Goal: Task Accomplishment & Management: Complete application form

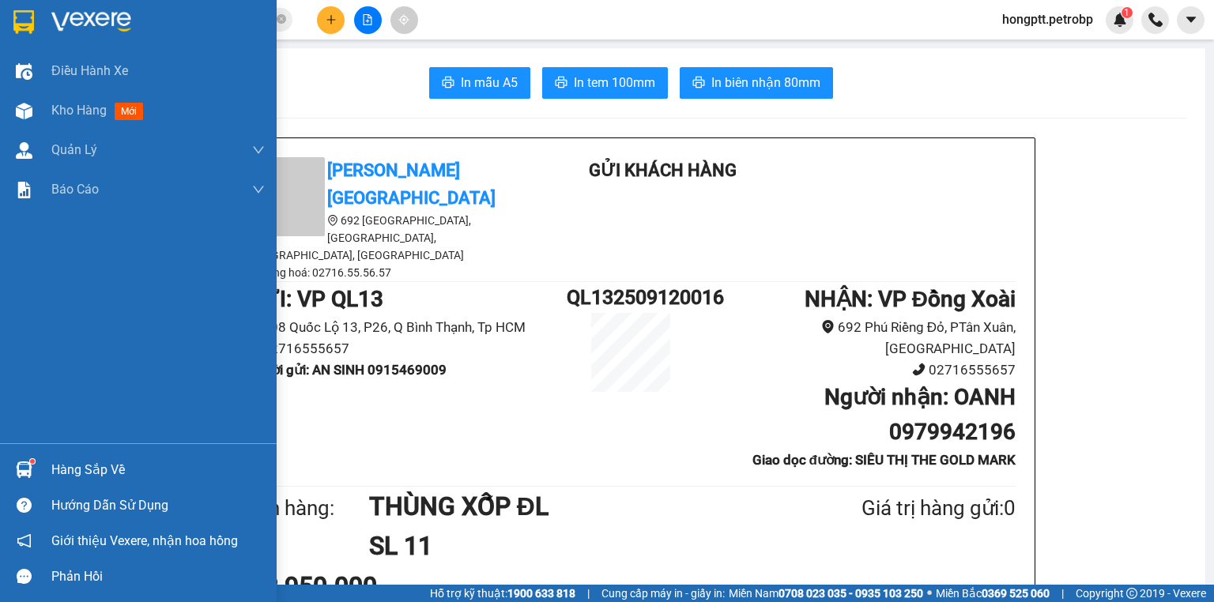
click at [45, 470] on div "Hàng sắp về" at bounding box center [138, 470] width 277 height 36
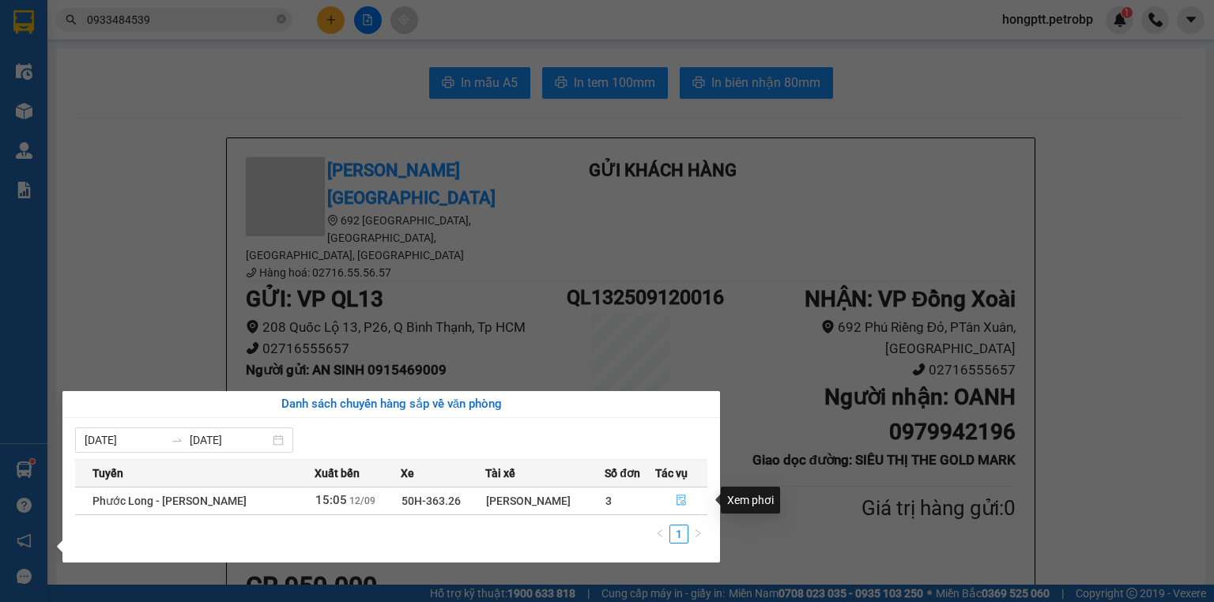
click at [678, 500] on icon "file-done" at bounding box center [681, 501] width 9 height 11
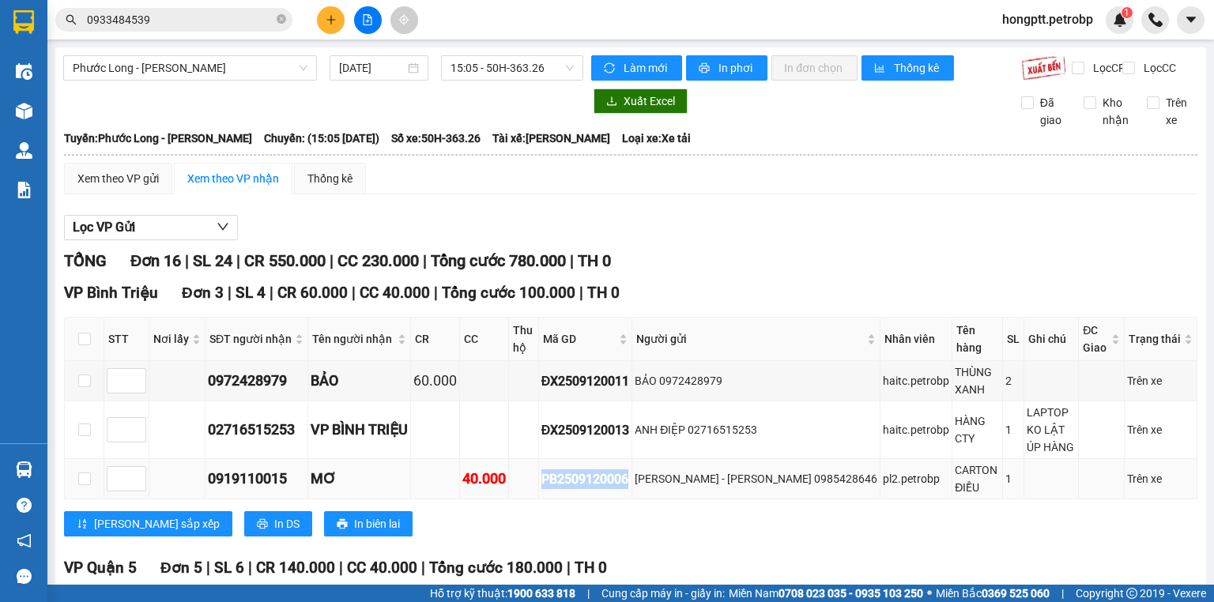
drag, startPoint x: 633, startPoint y: 475, endPoint x: 527, endPoint y: 483, distance: 106.2
click at [527, 483] on tr "0919110015 MƠ 40.000 PB2509120006 VĂN MINH - HỒNG VÂN 0985428646 pl2.petrobp CA…" at bounding box center [631, 479] width 1133 height 40
drag, startPoint x: 523, startPoint y: 485, endPoint x: 620, endPoint y: 529, distance: 106.5
click at [620, 529] on div "Lưu sắp xếp In DS In biên lai" at bounding box center [631, 523] width 1134 height 25
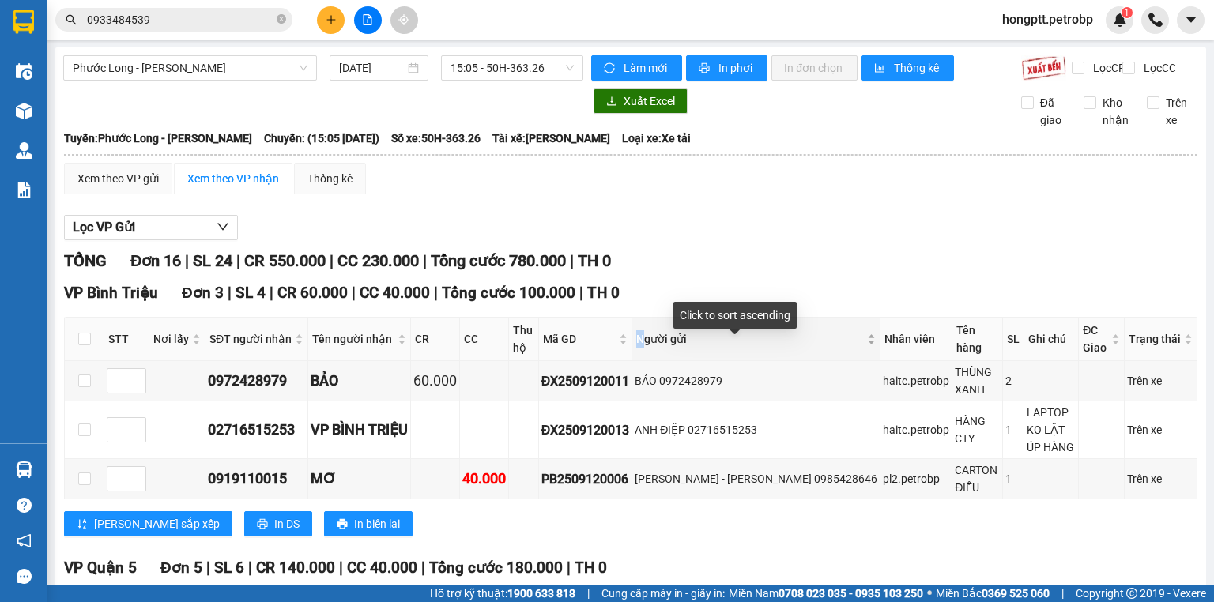
drag, startPoint x: 639, startPoint y: 353, endPoint x: 649, endPoint y: 353, distance: 10.3
click at [649, 353] on tr "STT Nơi lấy SĐT người nhận Tên người nhận CR CC Thu hộ Mã GD Người gửi Nhân viê…" at bounding box center [631, 339] width 1133 height 43
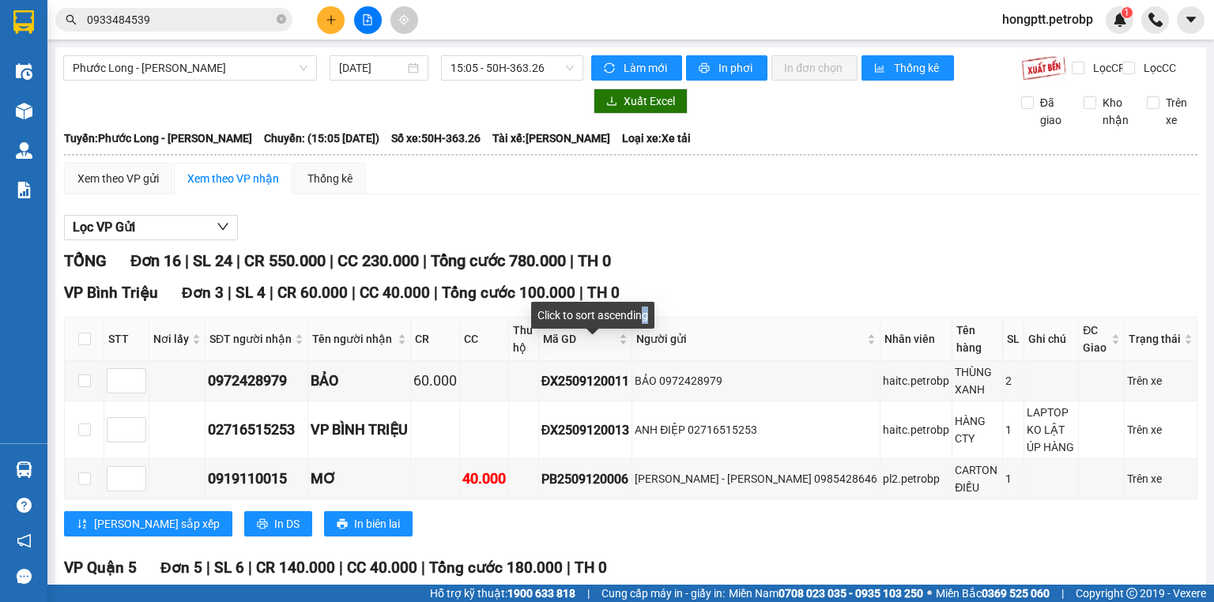
drag, startPoint x: 639, startPoint y: 338, endPoint x: 647, endPoint y: 338, distance: 7.9
click at [647, 338] on div "Click to sort ascending" at bounding box center [592, 321] width 123 height 38
click at [648, 536] on div "VP Bình Triệu Đơn 3 | SL 4 | CR 60.000 | CC 40.000 | Tổng cước 100.000 | TH 0 S…" at bounding box center [631, 414] width 1134 height 267
drag, startPoint x: 636, startPoint y: 471, endPoint x: 545, endPoint y: 478, distance: 91.1
click at [545, 478] on td "PB2509120006" at bounding box center [586, 479] width 94 height 40
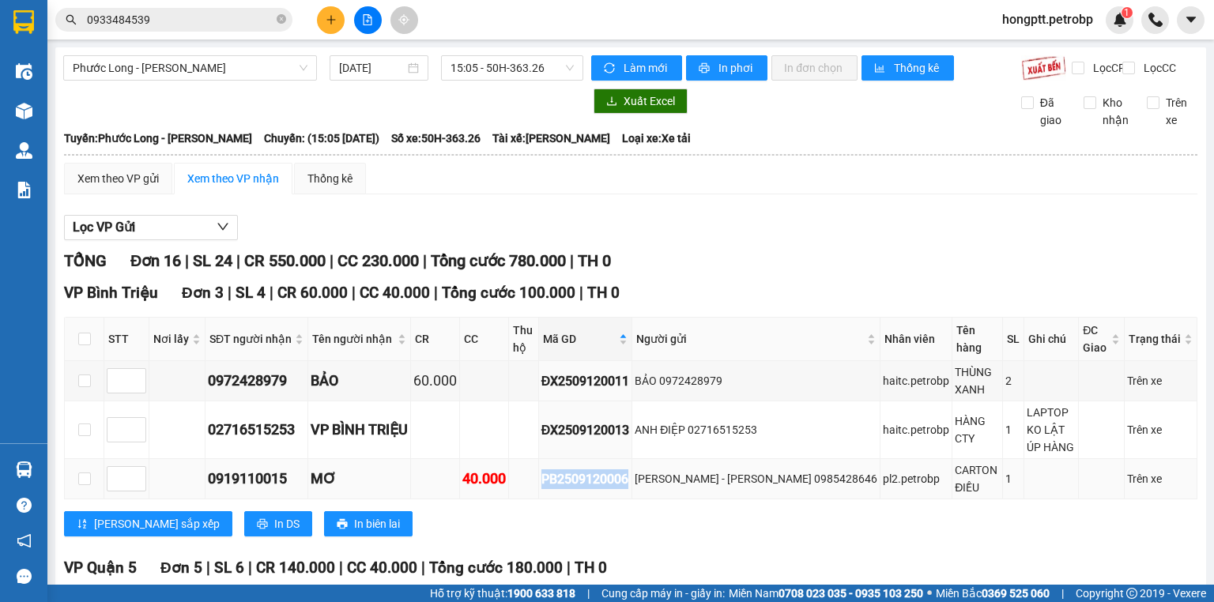
copy div "PB2509120006"
click at [278, 19] on icon "close-circle" at bounding box center [281, 18] width 9 height 9
drag, startPoint x: 278, startPoint y: 19, endPoint x: 145, endPoint y: 19, distance: 133.6
click at [145, 19] on input "text" at bounding box center [180, 19] width 187 height 17
paste input "PB2509120006"
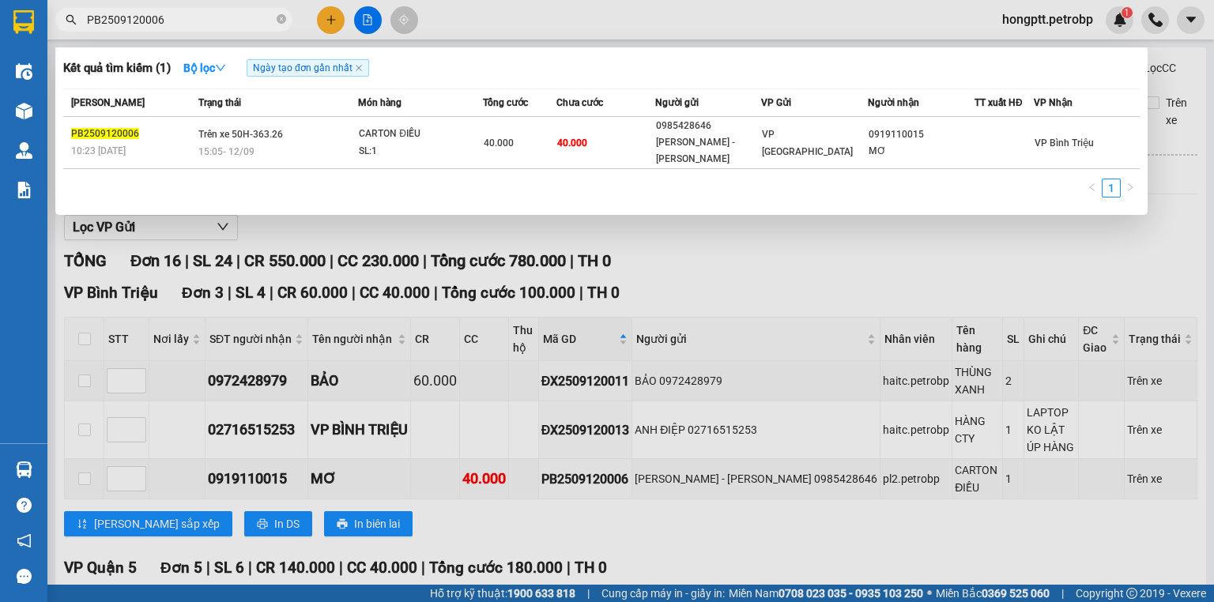
type input "PB2509120006"
click at [716, 444] on div at bounding box center [607, 301] width 1214 height 602
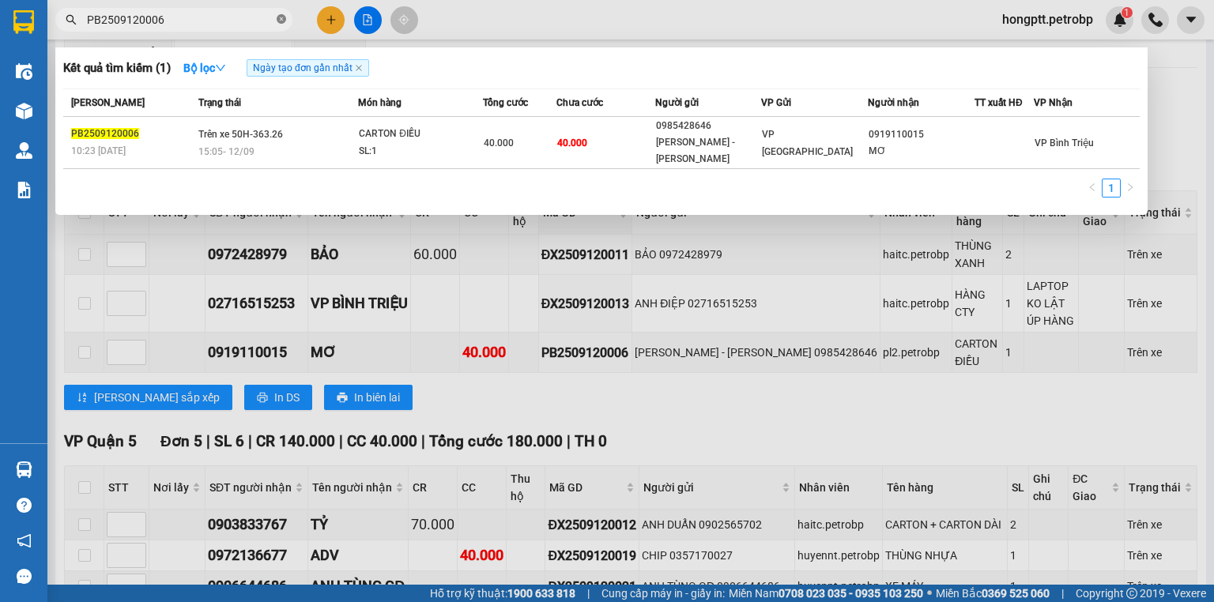
click at [283, 19] on icon "close-circle" at bounding box center [281, 18] width 9 height 9
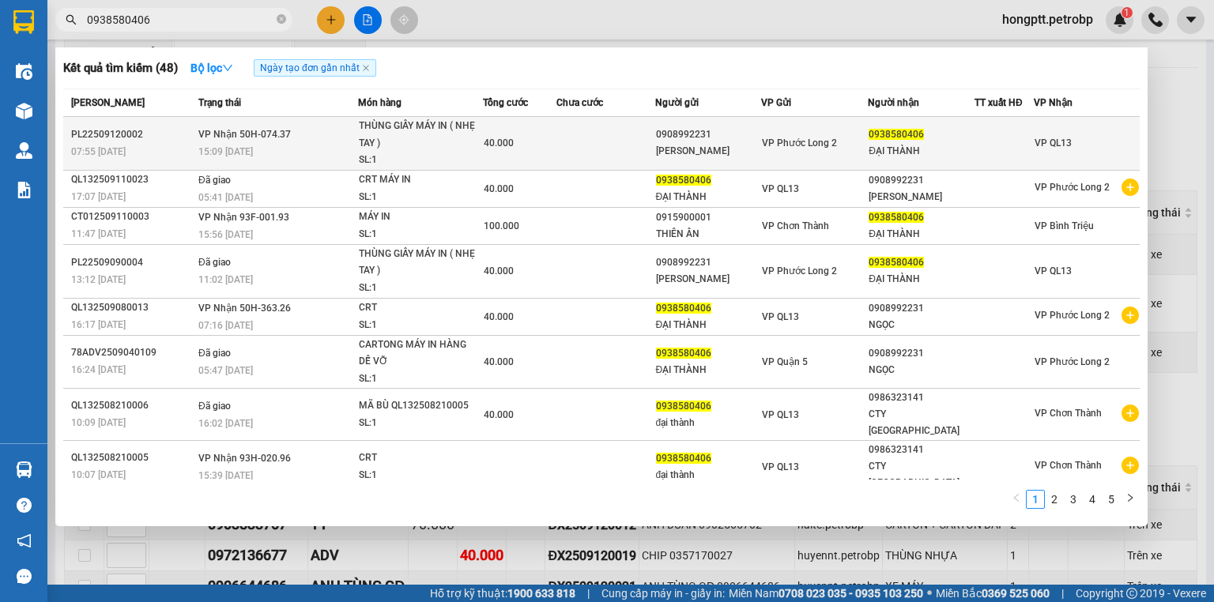
type input "0938580406"
click at [478, 147] on span "THÙNG GIẤY MÁY IN ( NHẸ TAY ) SL: 1" at bounding box center [420, 143] width 123 height 51
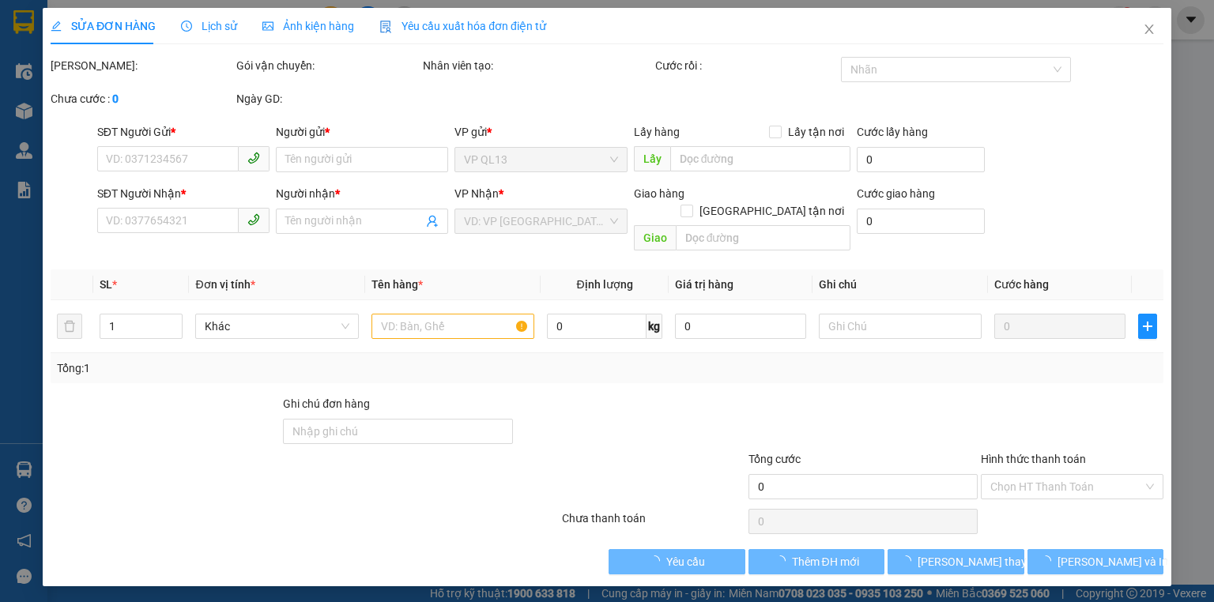
type input "0908992231"
type input "C NGỌC"
type input "0938580406"
type input "ĐẠI THÀNH"
type input "40.000"
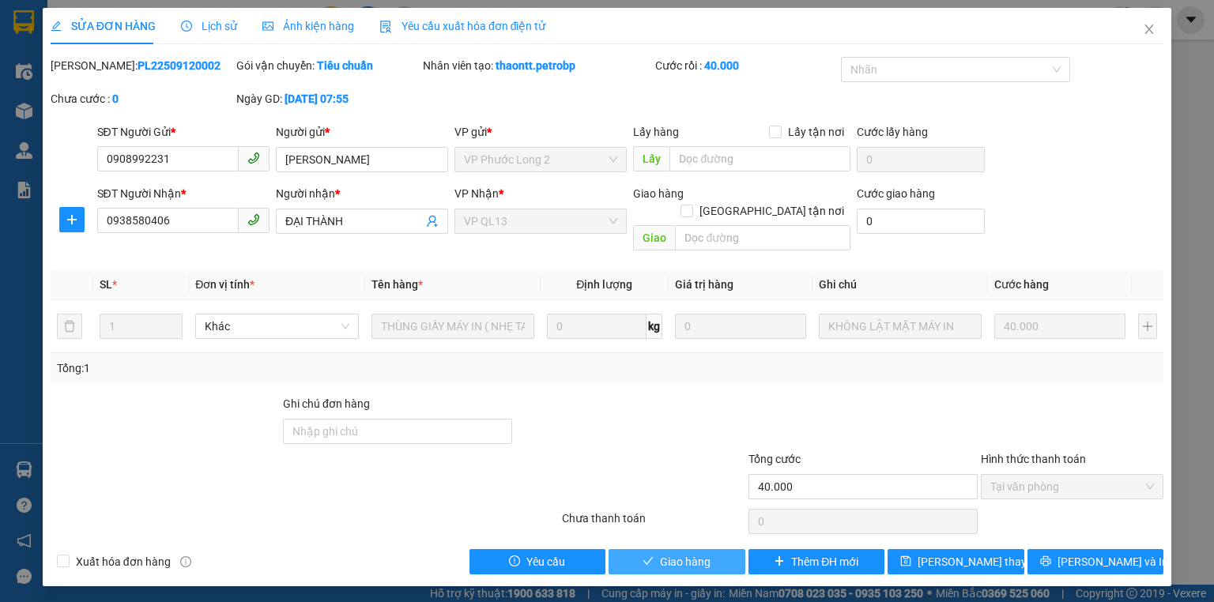
click at [694, 553] on span "Giao hàng" at bounding box center [685, 561] width 51 height 17
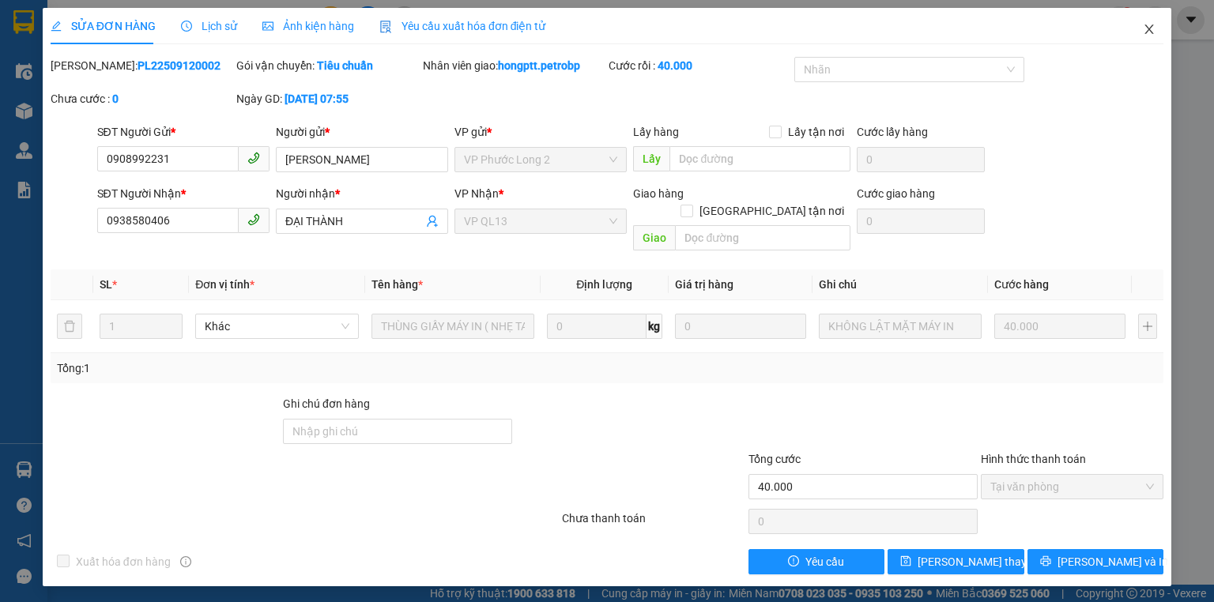
click at [1149, 33] on icon "close" at bounding box center [1149, 29] width 13 height 13
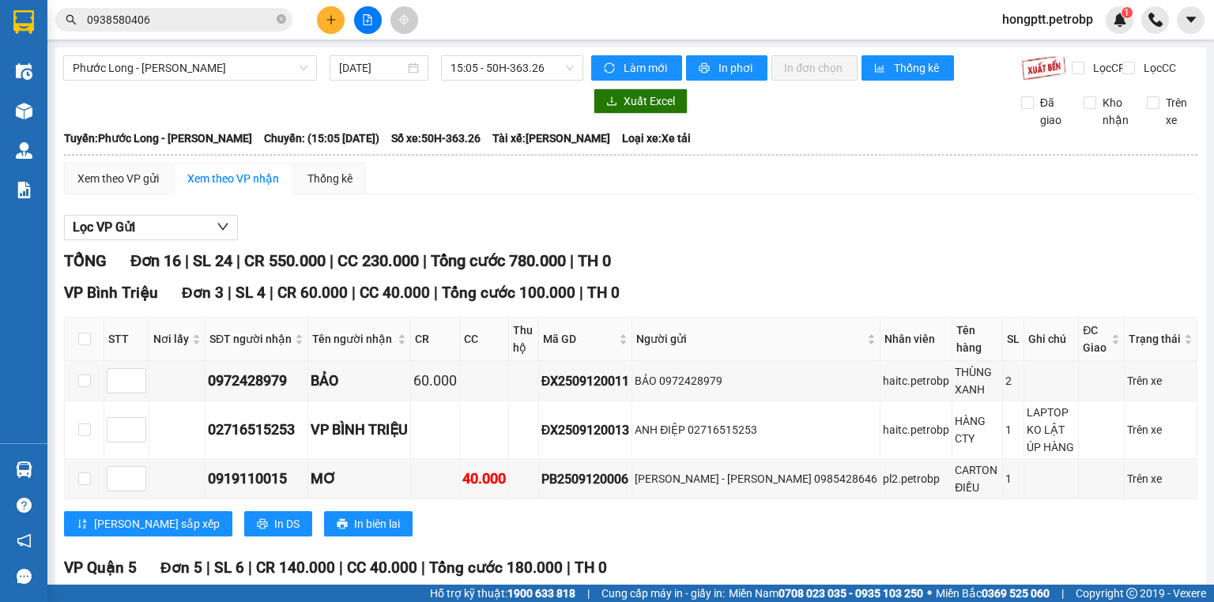
click at [330, 14] on icon "plus" at bounding box center [331, 19] width 11 height 11
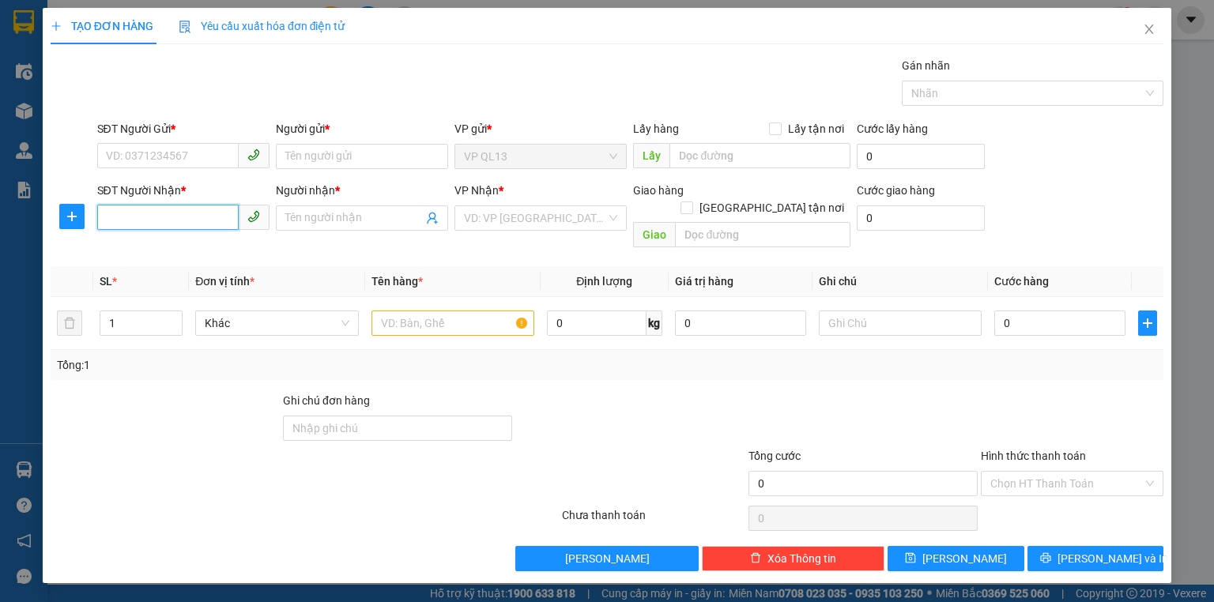
click at [140, 225] on input "SĐT Người Nhận *" at bounding box center [168, 217] width 142 height 25
type input "0585019610"
click at [172, 250] on div "0585019610 - Độ" at bounding box center [183, 248] width 153 height 17
type input "Độ"
type input "40.000"
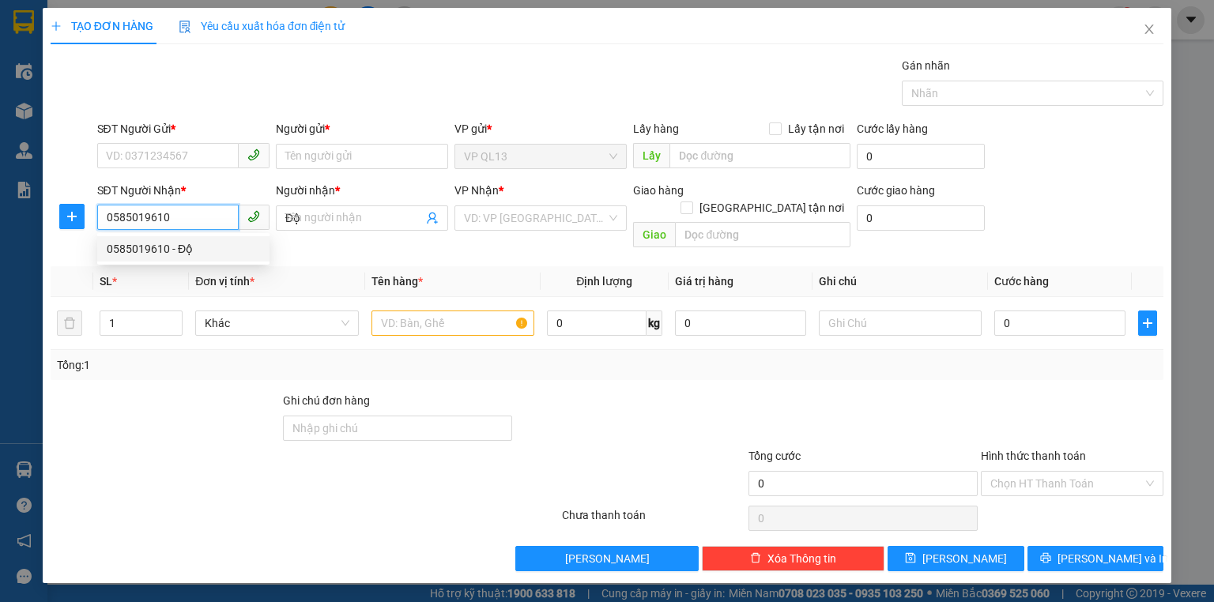
type input "40.000"
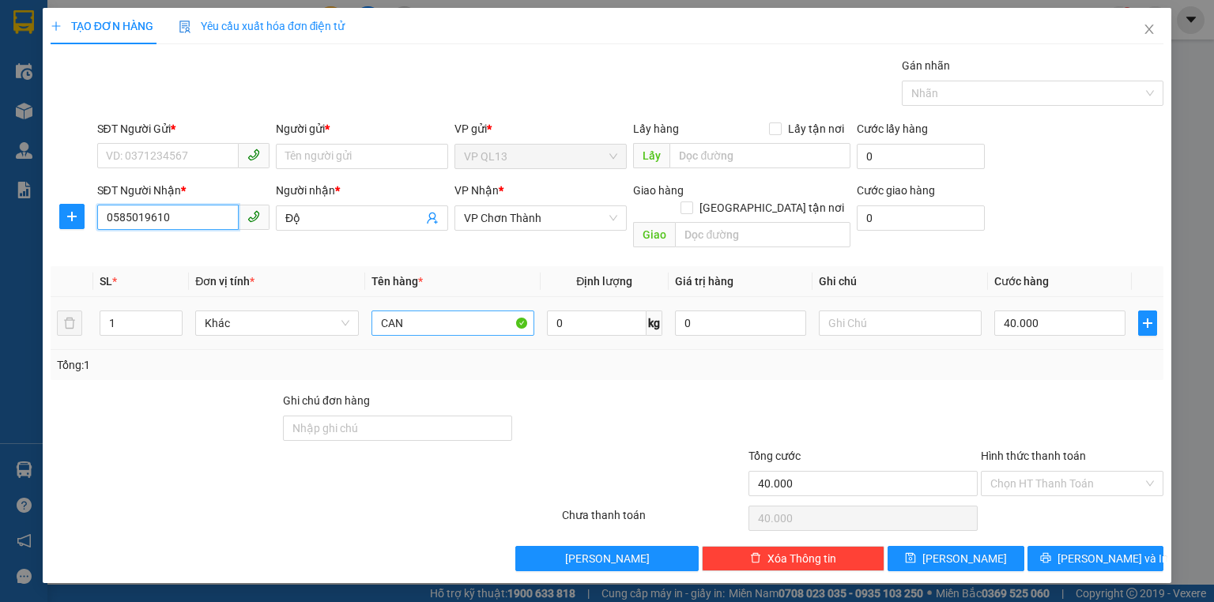
type input "0585019610"
click at [474, 311] on input "CAN" at bounding box center [453, 323] width 163 height 25
type input "CAN"
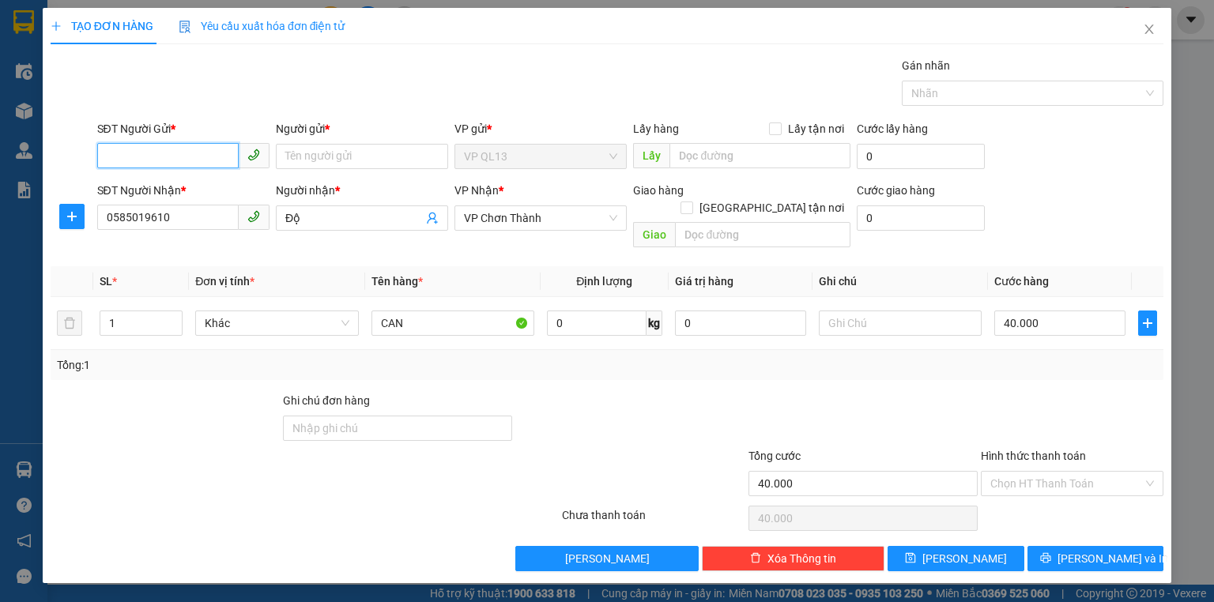
click at [126, 163] on input "SĐT Người Gửi *" at bounding box center [168, 155] width 142 height 25
click at [194, 194] on div "0911969779 - VAUTO" at bounding box center [183, 187] width 153 height 17
type input "0911969779"
type input "VAUTO"
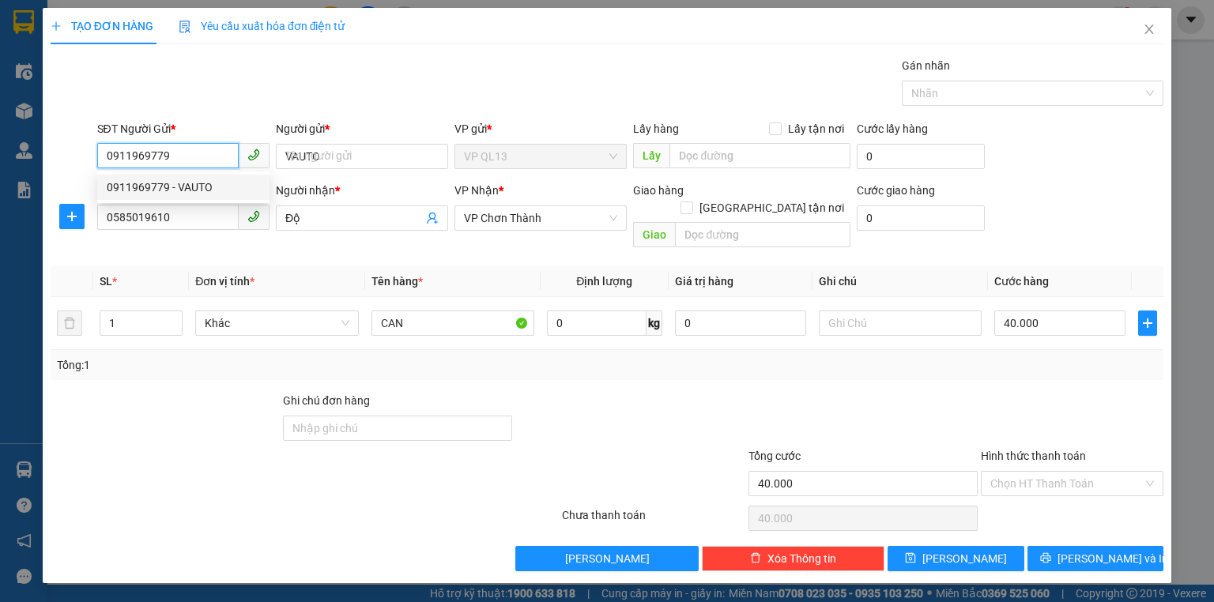
type input "CAN"
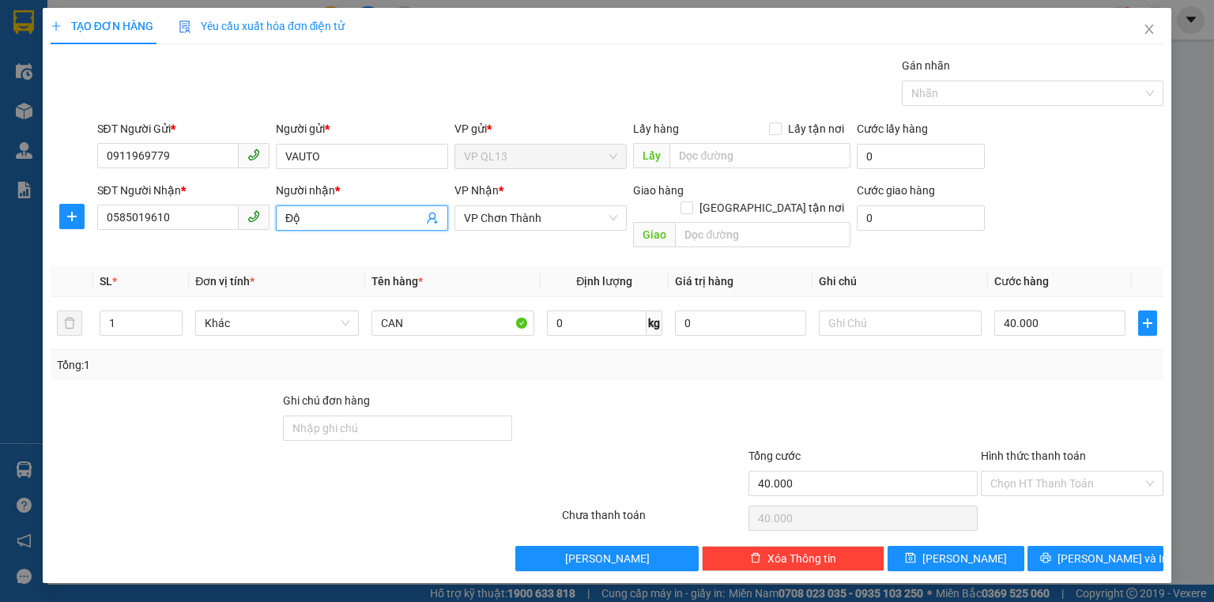
click at [332, 220] on input "Độ" at bounding box center [354, 218] width 138 height 17
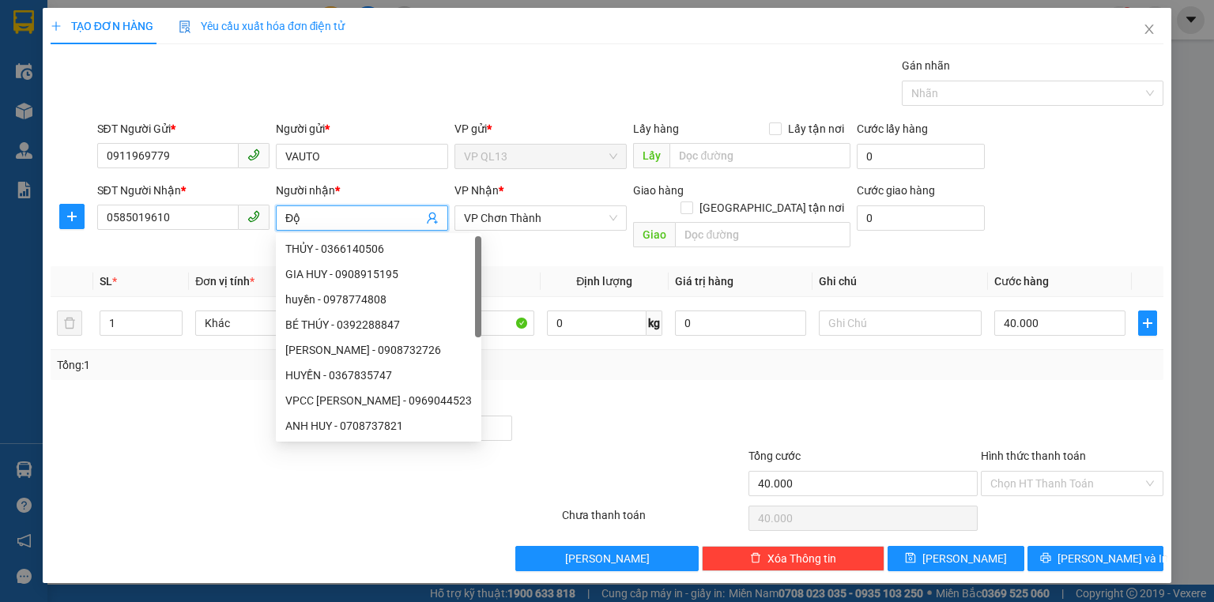
type input "Đ"
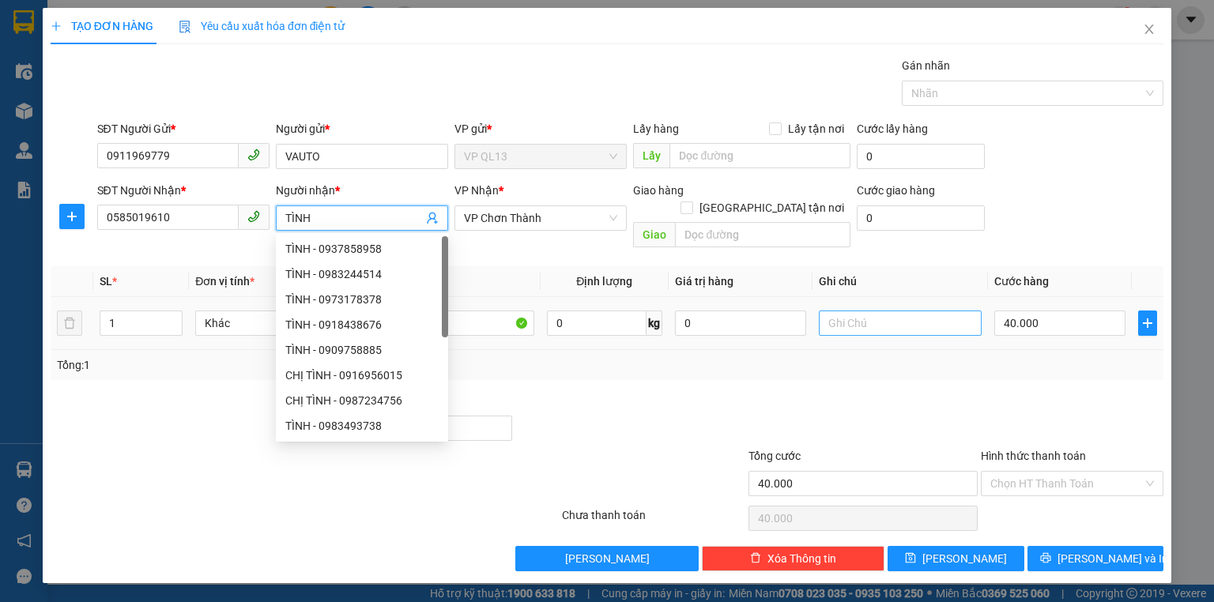
type input "TÌNH"
click at [859, 311] on input "text" at bounding box center [900, 323] width 163 height 25
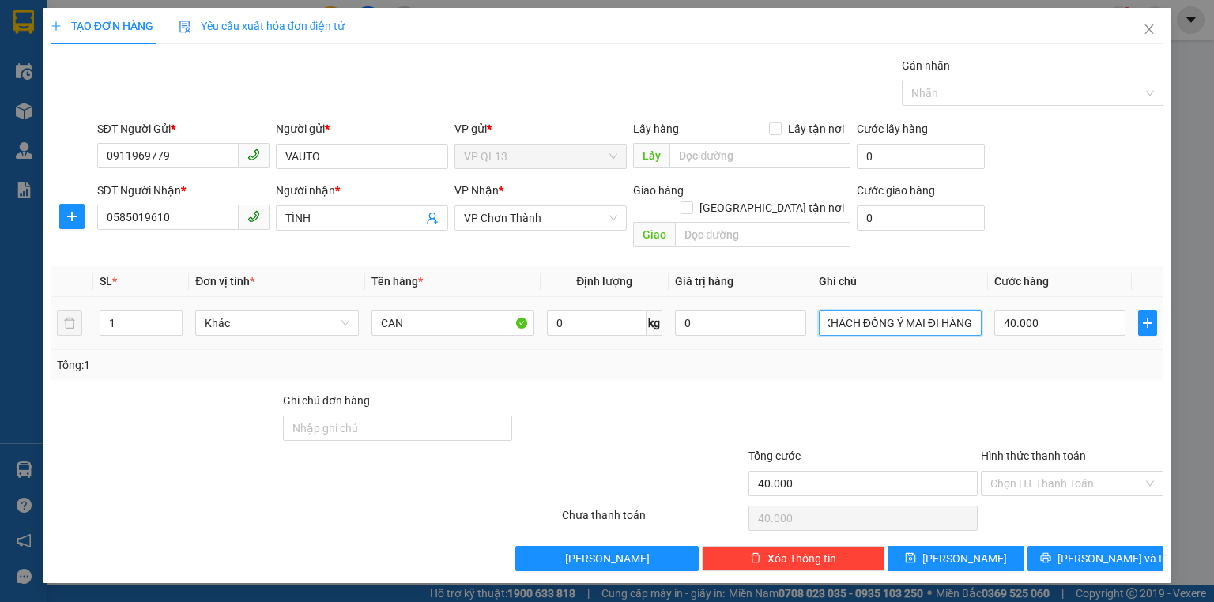
scroll to position [0, 6]
type input "KHÁCH ĐỒNG Ý MAI ĐI HÀNG"
click at [1059, 546] on button "[PERSON_NAME] và In" at bounding box center [1096, 558] width 137 height 25
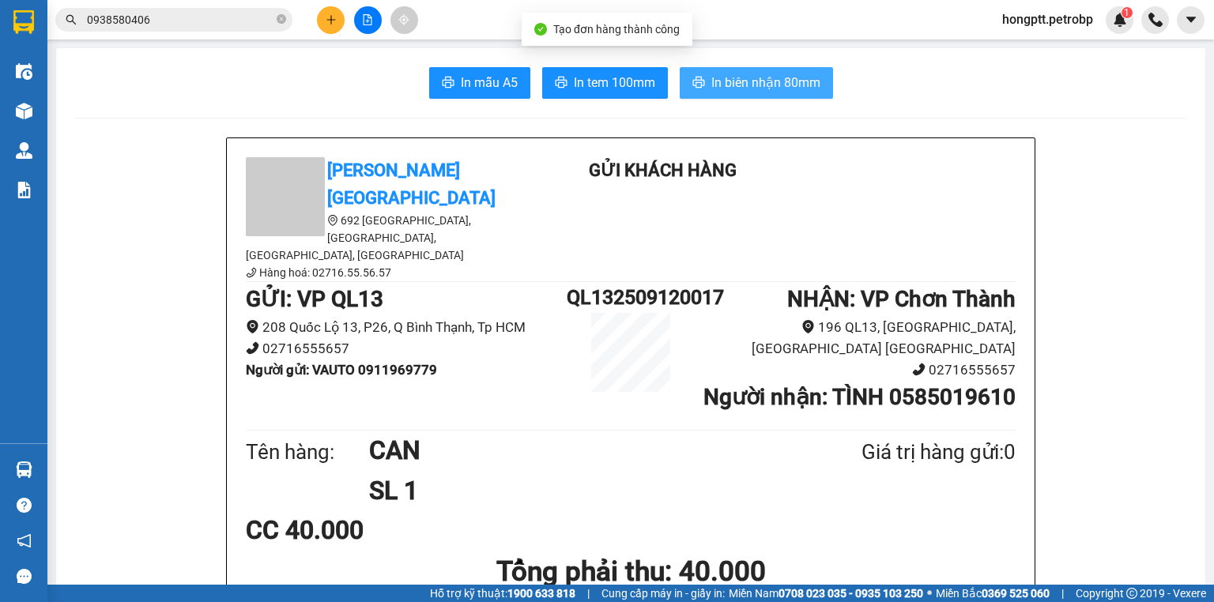
click at [680, 87] on button "In biên nhận 80mm" at bounding box center [756, 83] width 153 height 32
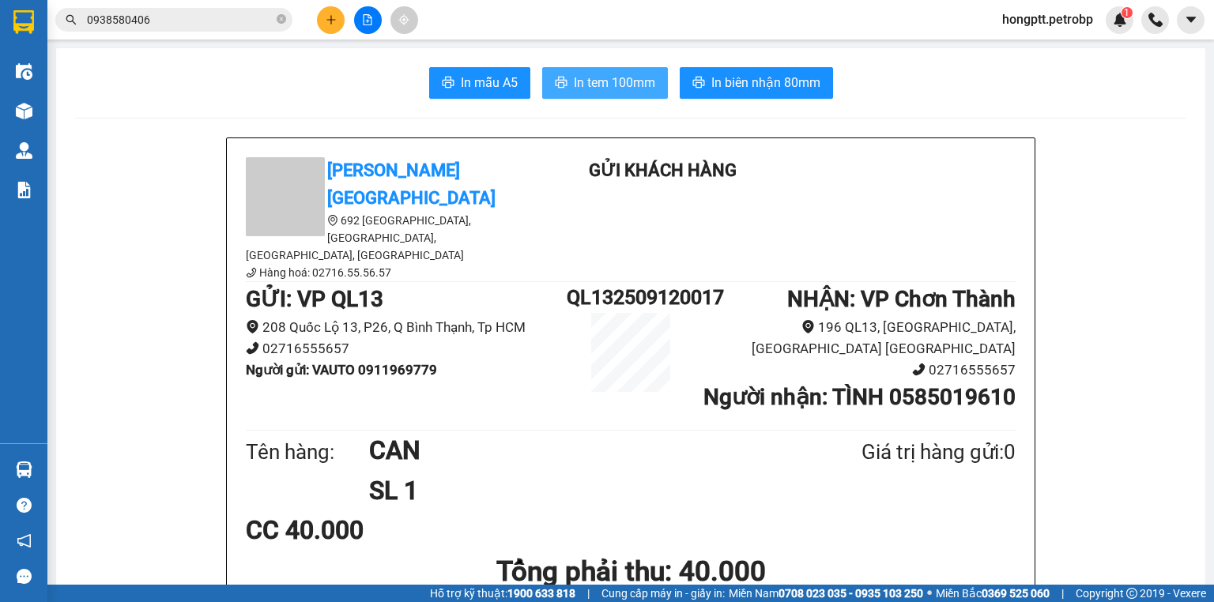
click at [600, 74] on span "In tem 100mm" at bounding box center [614, 83] width 81 height 20
click at [927, 511] on div "CC 40.000" at bounding box center [631, 531] width 770 height 40
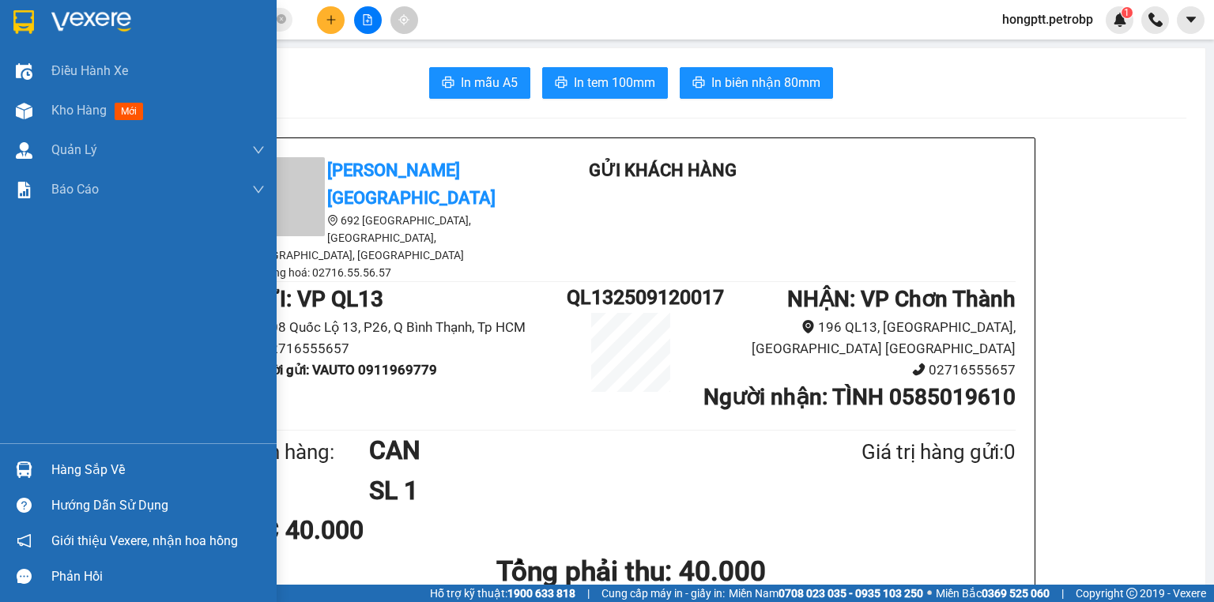
click at [21, 11] on img at bounding box center [23, 22] width 21 height 24
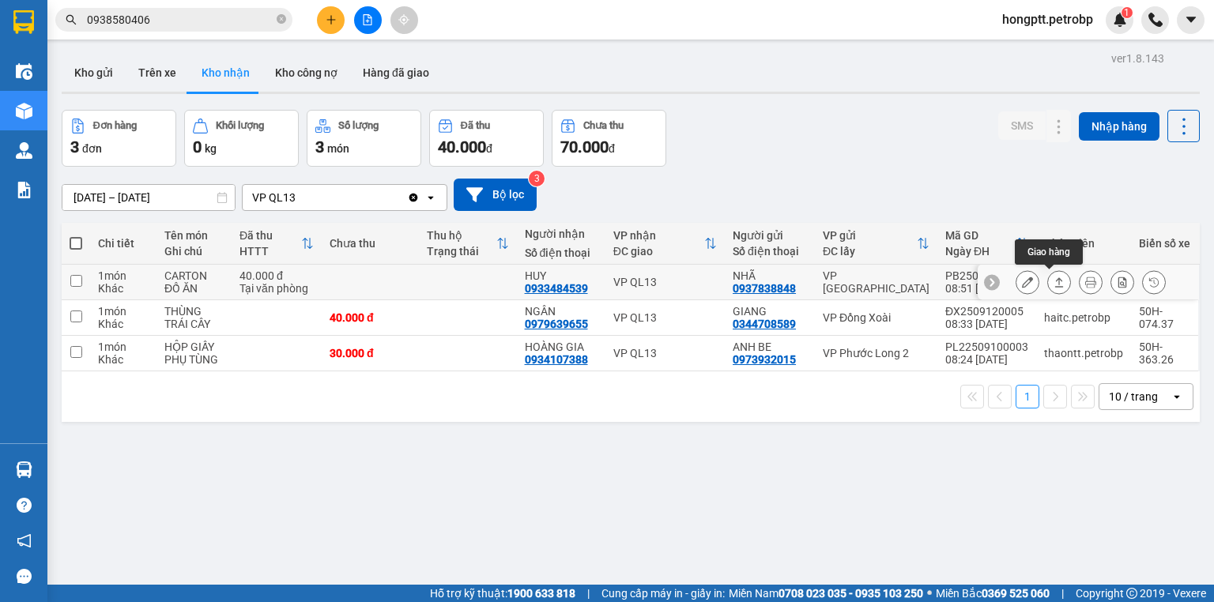
click at [1055, 282] on icon at bounding box center [1059, 281] width 9 height 9
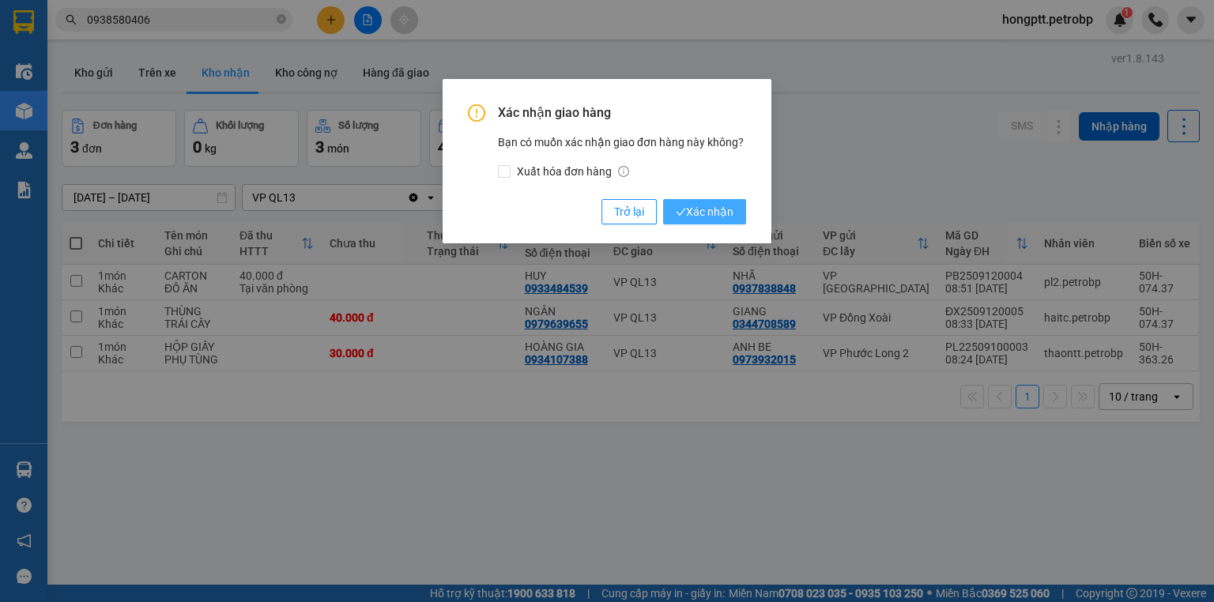
click at [697, 213] on span "Xác nhận" at bounding box center [705, 211] width 58 height 17
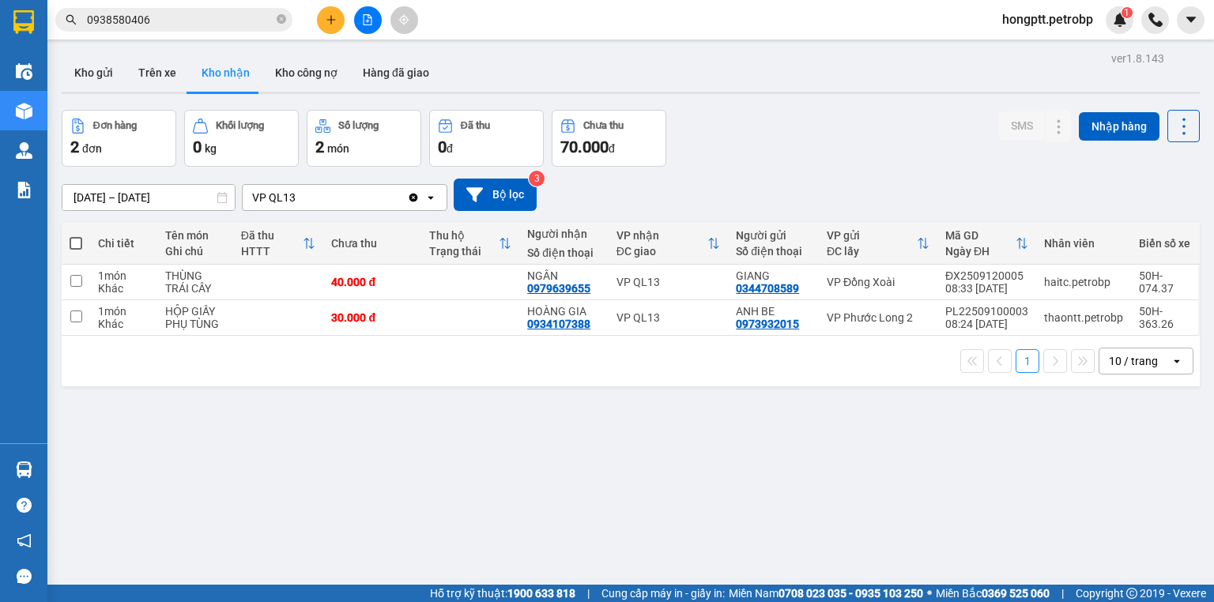
drag, startPoint x: 500, startPoint y: 362, endPoint x: 478, endPoint y: 372, distance: 24.8
click at [500, 363] on div "1 10 / trang open" at bounding box center [631, 361] width 1126 height 27
click at [327, 21] on icon "plus" at bounding box center [331, 19] width 11 height 11
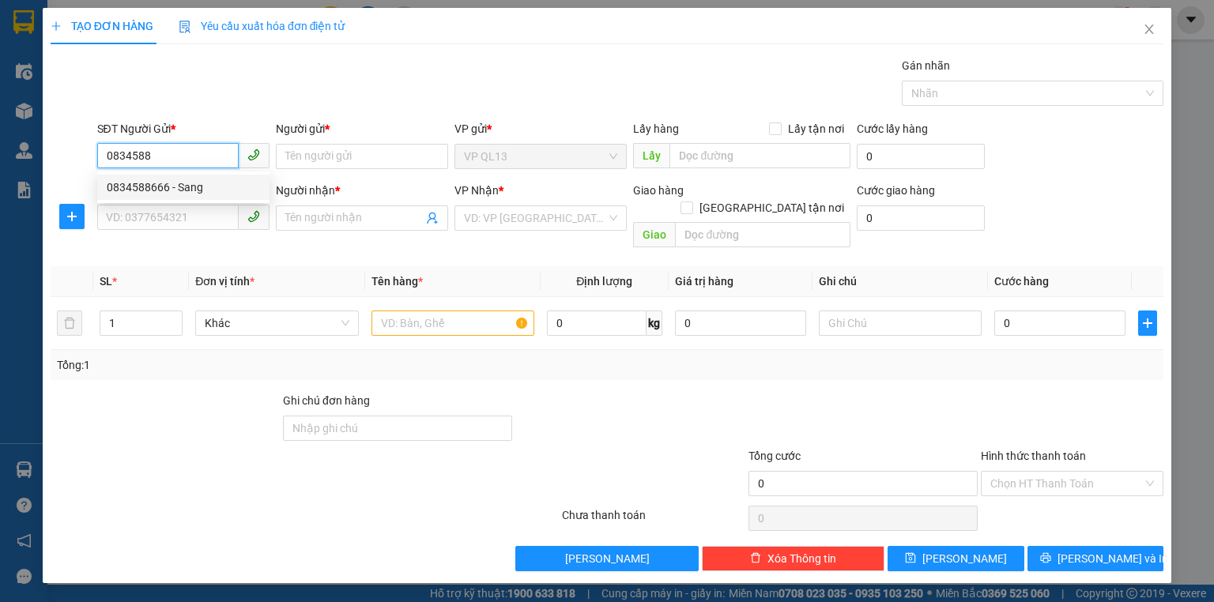
click at [134, 183] on div "0834588666 - Sang" at bounding box center [183, 187] width 153 height 17
type input "0834588666"
type input "Sang"
type input "0937613080"
type input "NHỰT"
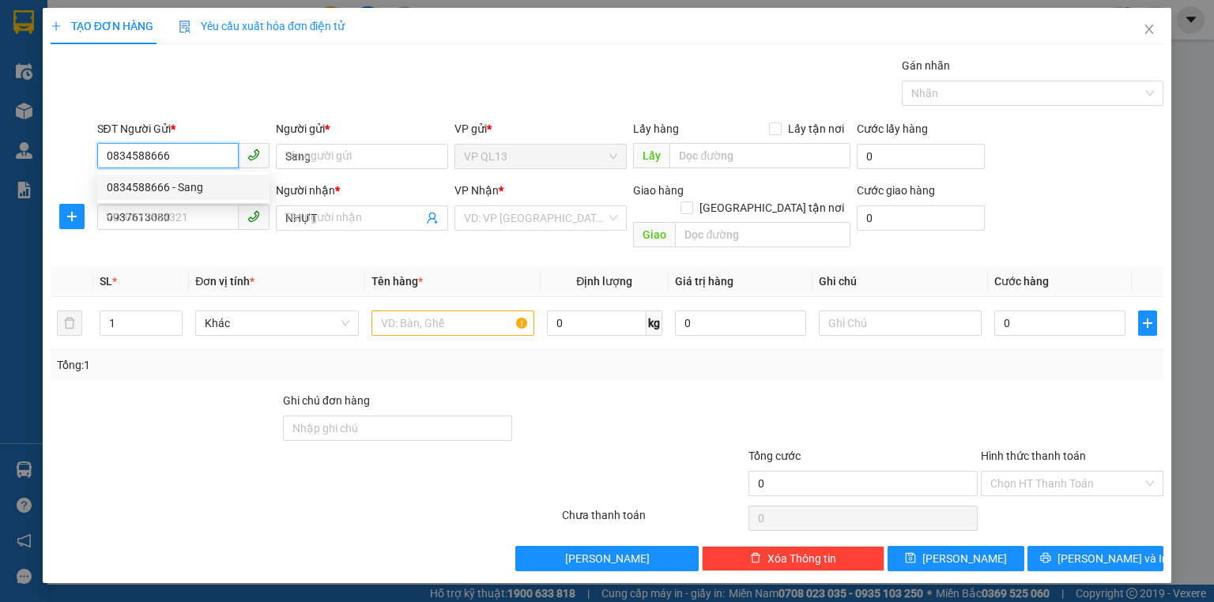
type input "30.000"
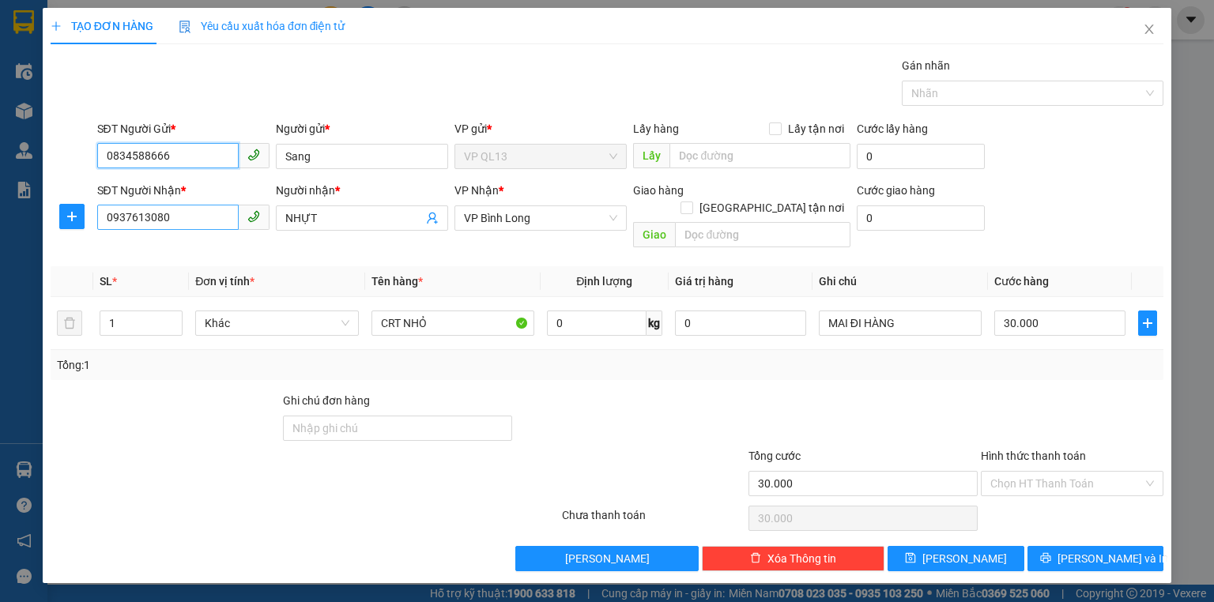
type input "0834588666"
click at [183, 218] on input "0937613080" at bounding box center [168, 217] width 142 height 25
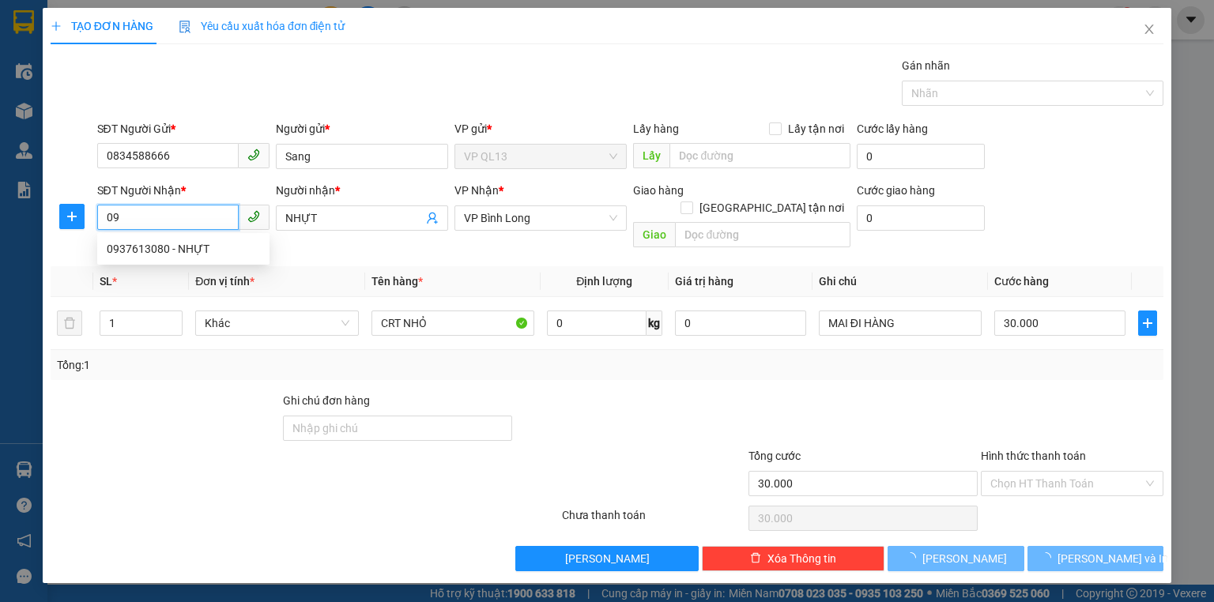
type input "0"
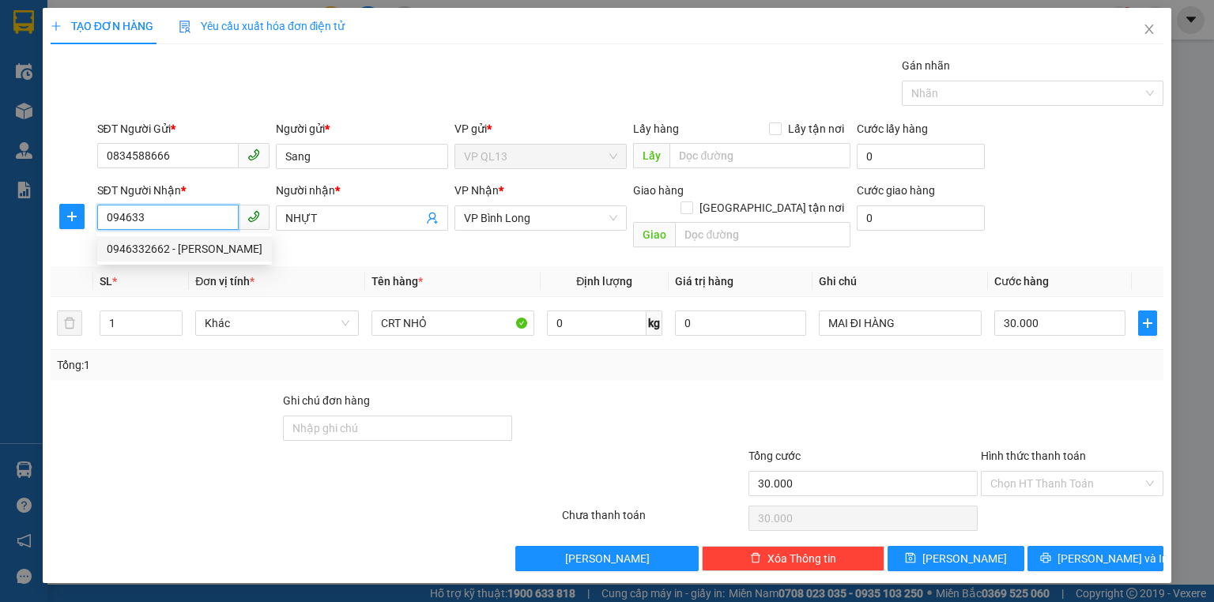
click at [228, 250] on div "0946332662 - [PERSON_NAME]" at bounding box center [185, 248] width 156 height 17
type input "0946332662"
type input "[PERSON_NAME]"
type input "0946332662"
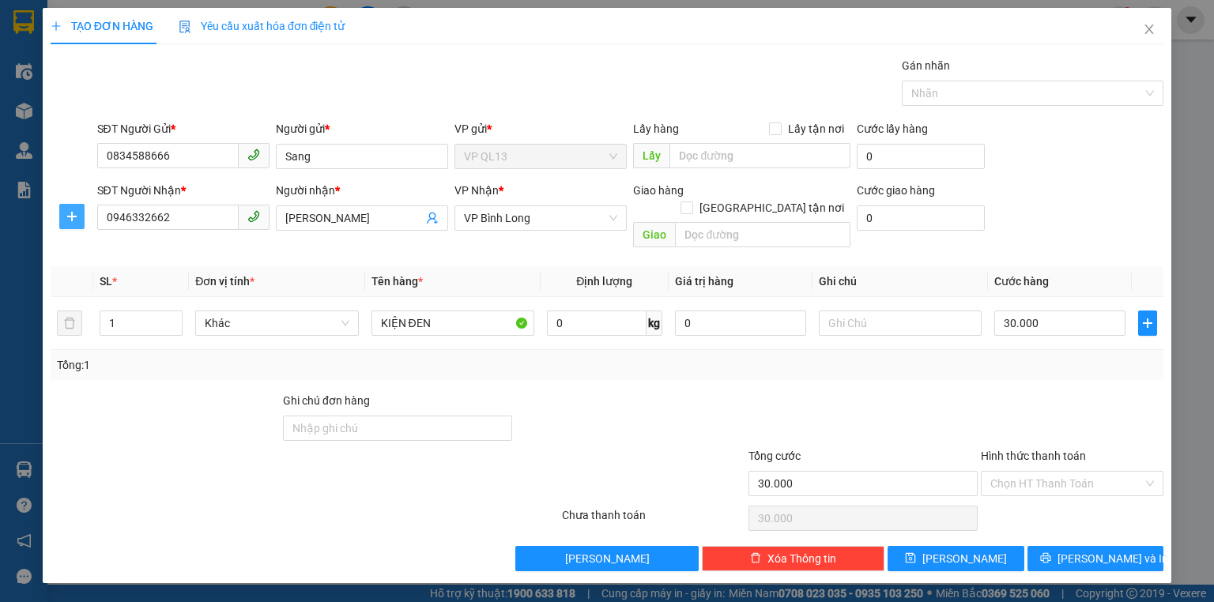
drag, startPoint x: 70, startPoint y: 211, endPoint x: 119, endPoint y: 201, distance: 50.1
click at [72, 210] on icon "plus" at bounding box center [72, 216] width 13 height 13
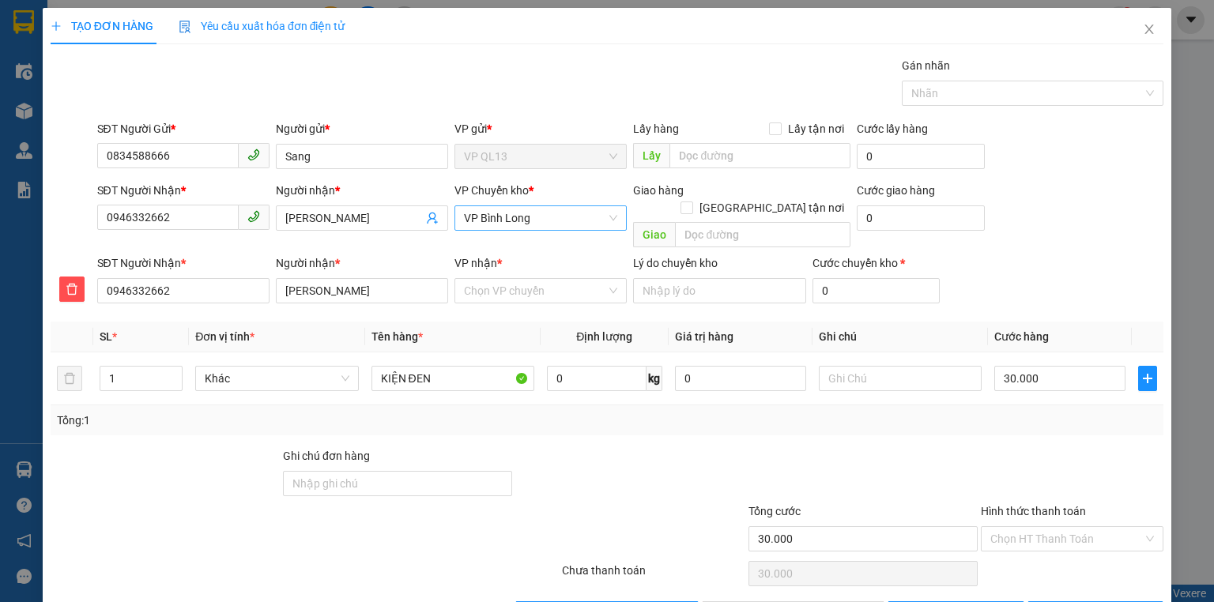
click at [511, 217] on span "VP Bình Long" at bounding box center [540, 218] width 153 height 24
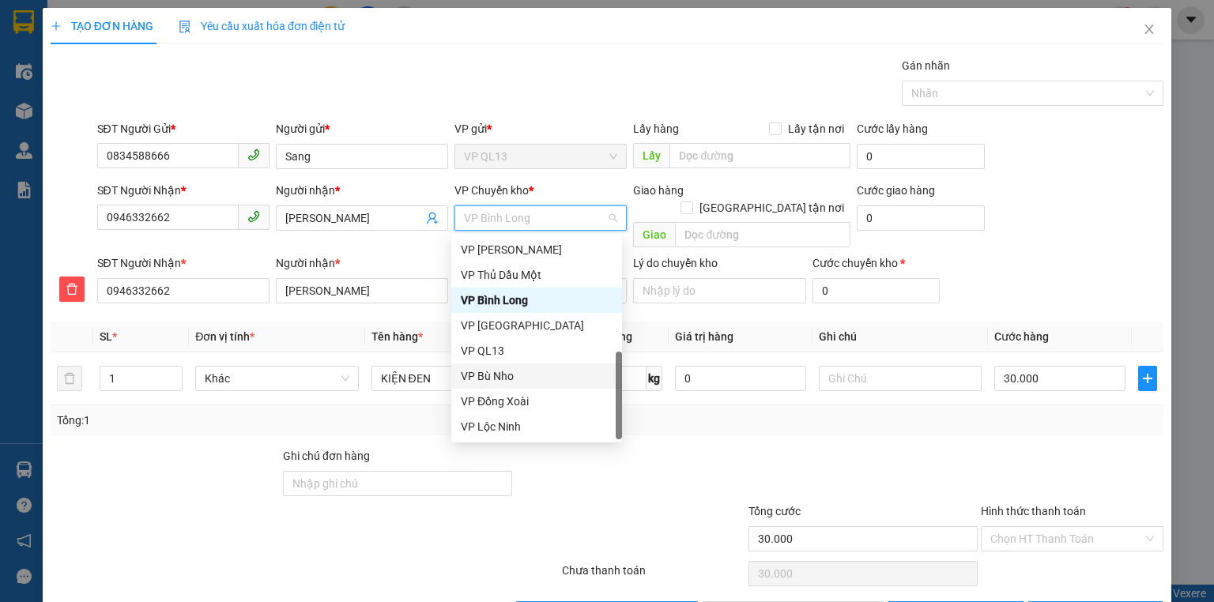
scroll to position [379, 0]
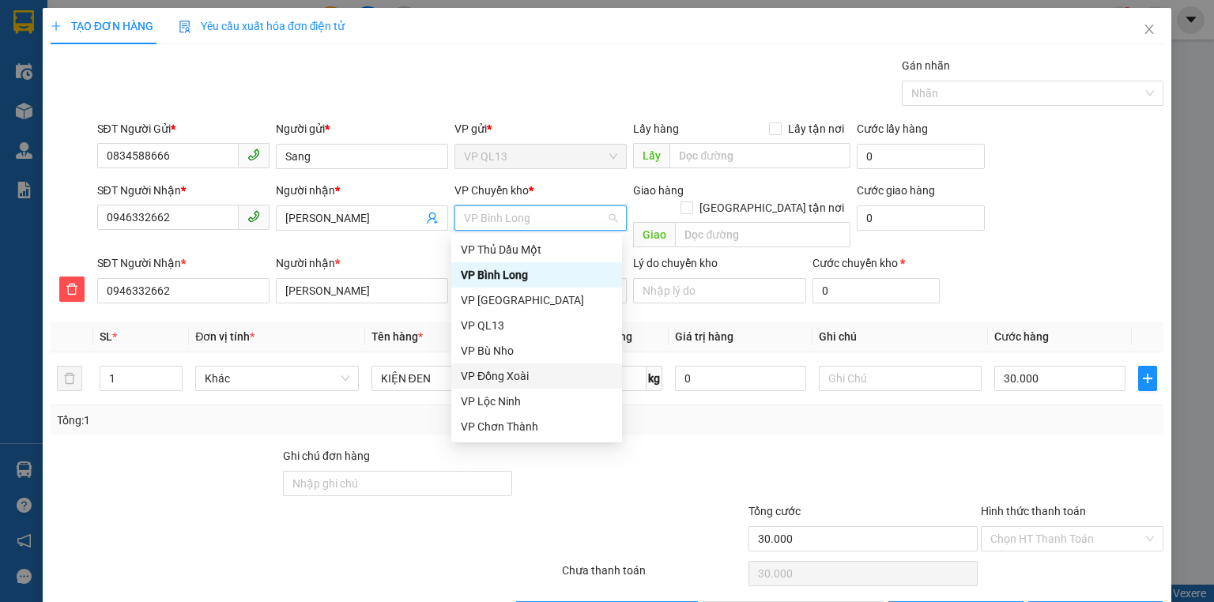
click at [515, 381] on div "VP Đồng Xoài" at bounding box center [537, 376] width 152 height 17
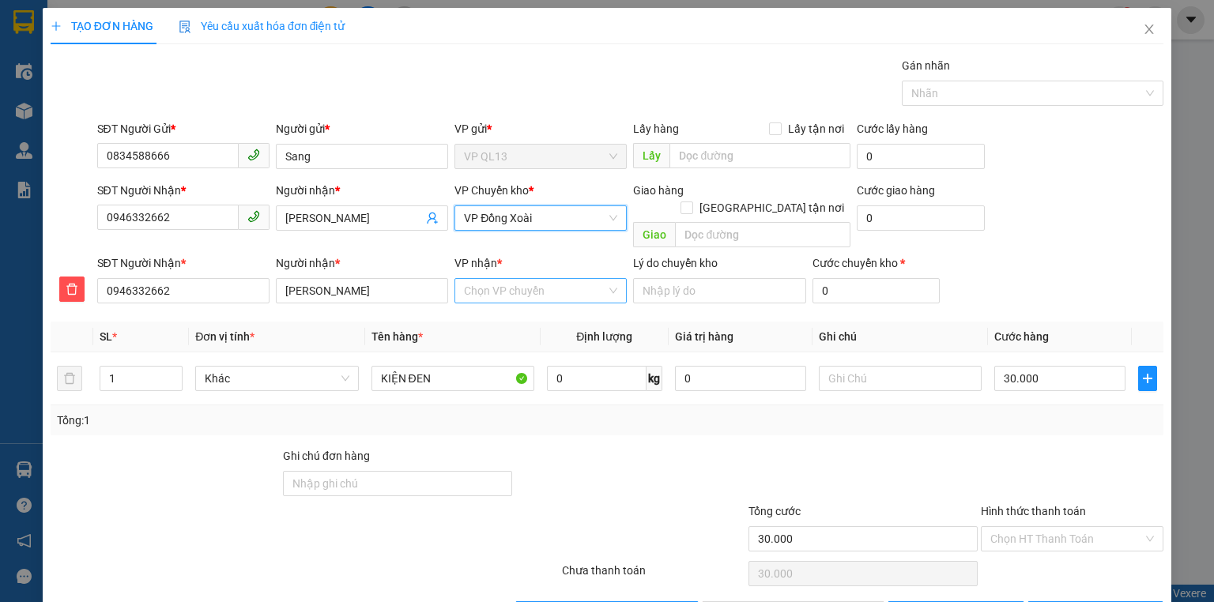
click at [519, 280] on input "VP nhận *" at bounding box center [535, 291] width 142 height 24
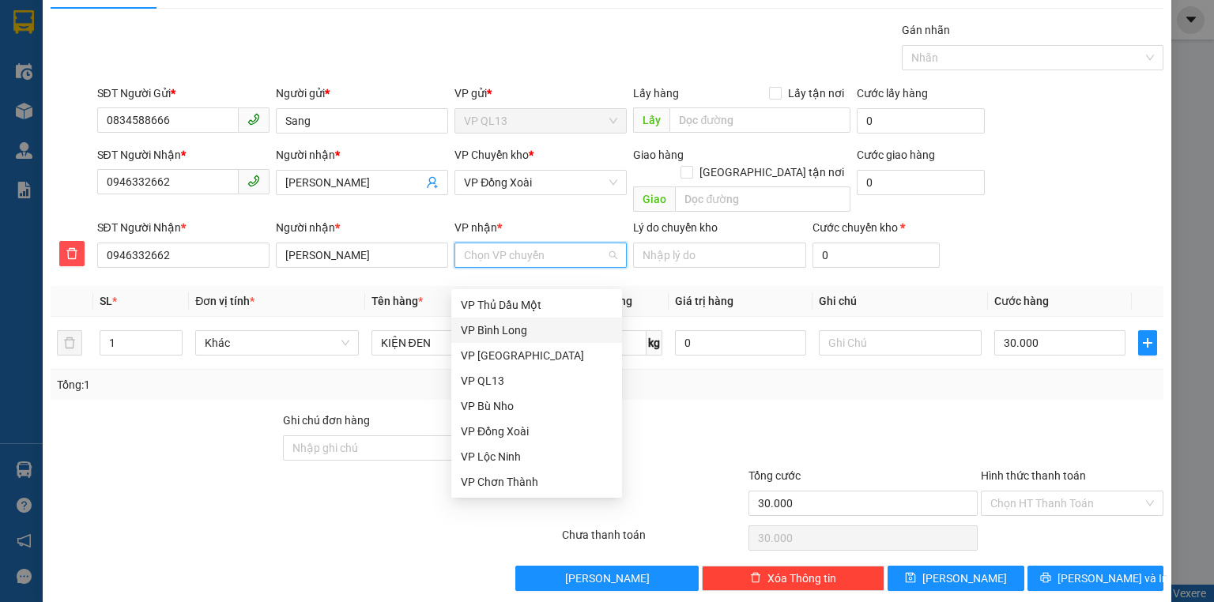
click at [515, 326] on div "VP Bình Long" at bounding box center [537, 330] width 152 height 17
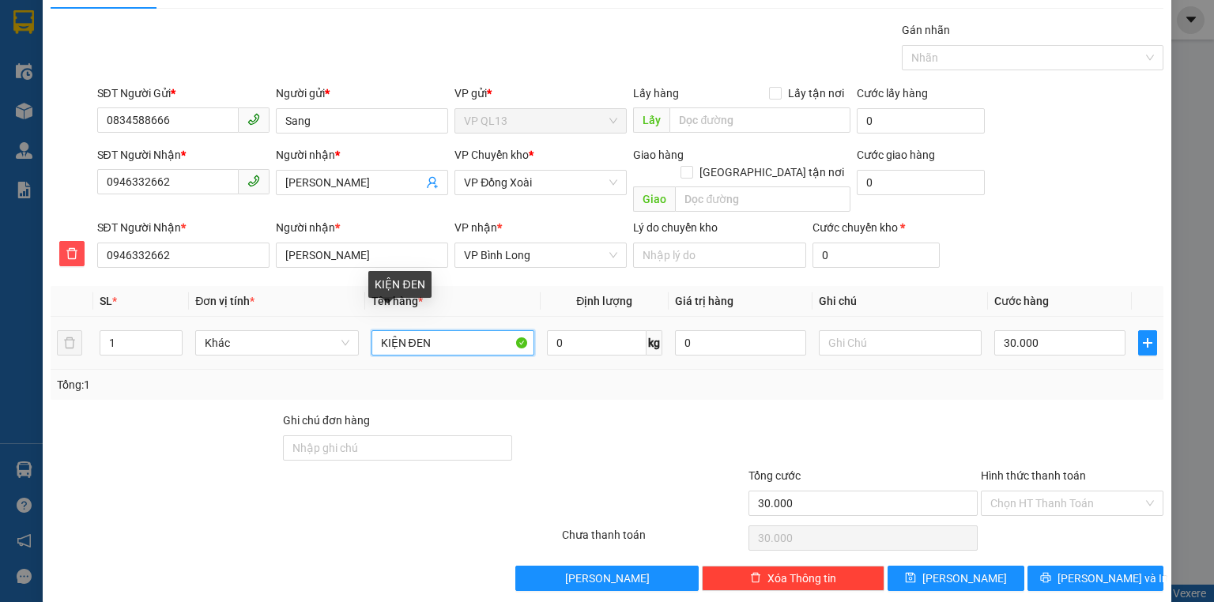
click at [456, 330] on input "KIỆN ĐEN" at bounding box center [453, 342] width 163 height 25
type input "KIỆN dài linh kiện"
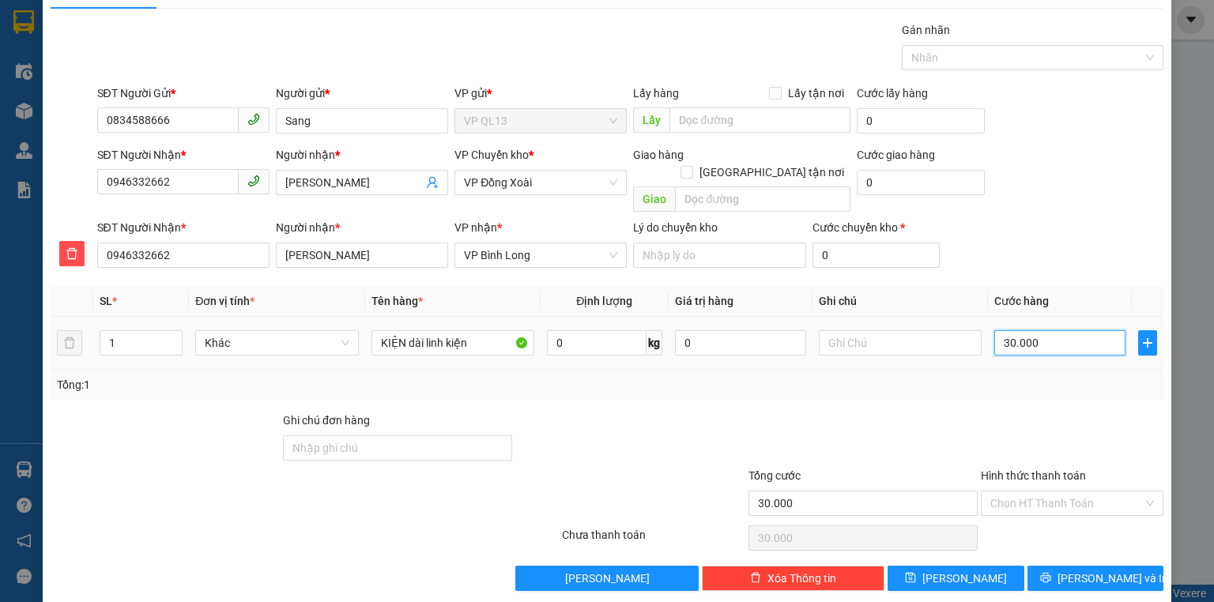
click at [1036, 330] on input "30.000" at bounding box center [1060, 342] width 131 height 25
type input "0"
type input "4"
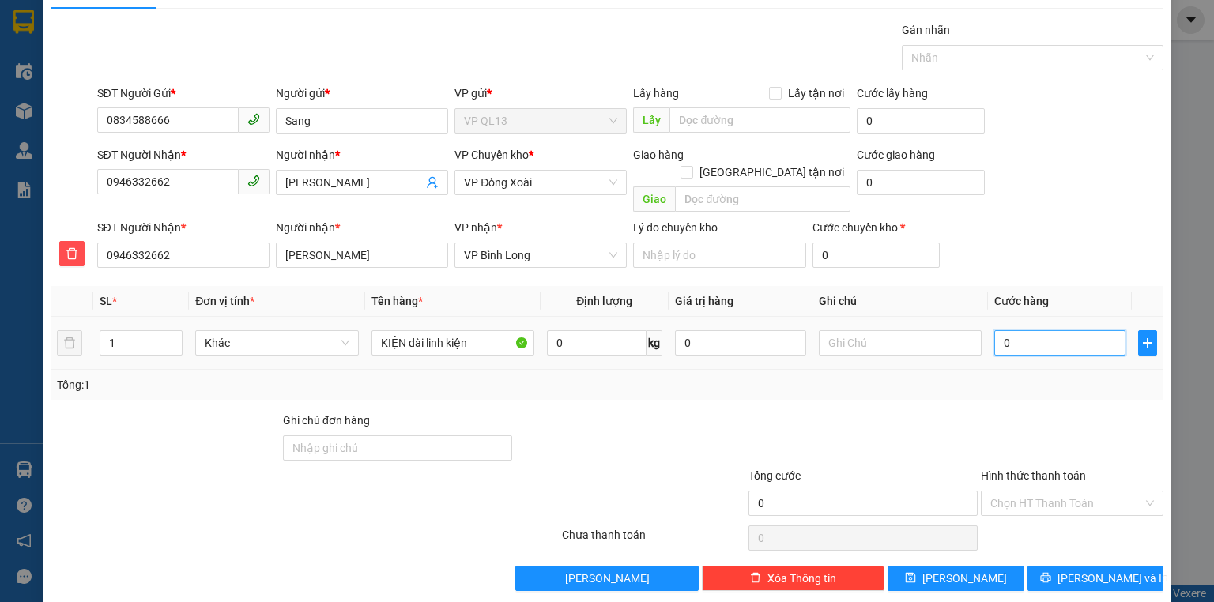
type input "4"
type input "04"
type input "40"
type input "040"
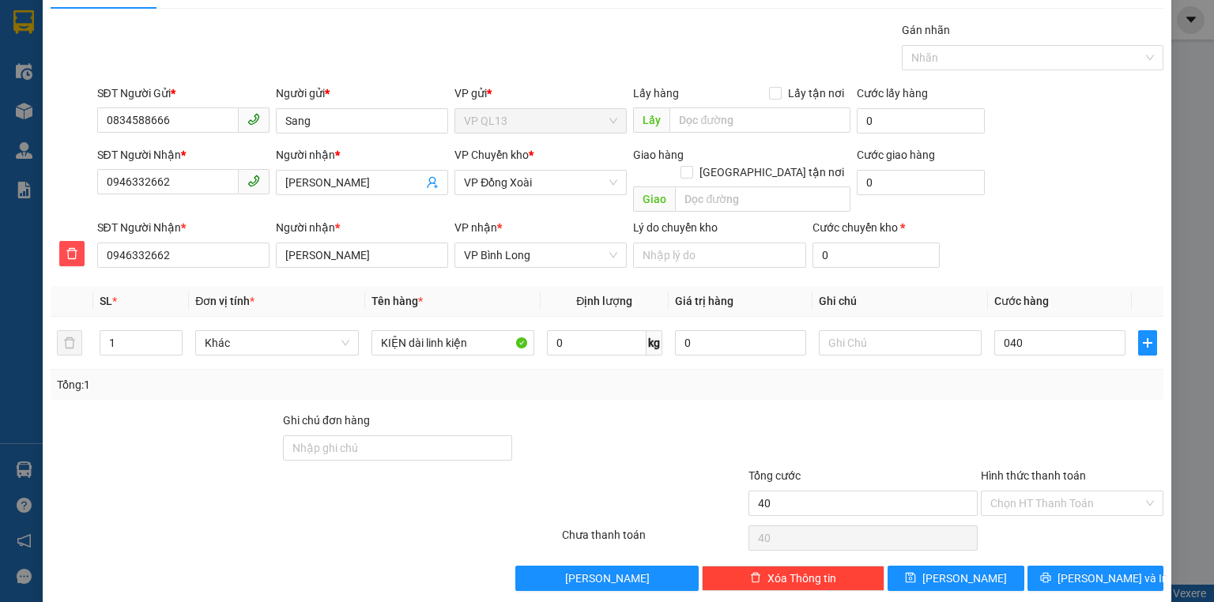
type input "40.000"
click at [976, 385] on div "Transit Pickup Surcharge Ids Transit Deliver Surcharge Ids Transit Deliver Surc…" at bounding box center [607, 306] width 1113 height 570
click at [832, 330] on input "text" at bounding box center [900, 342] width 163 height 25
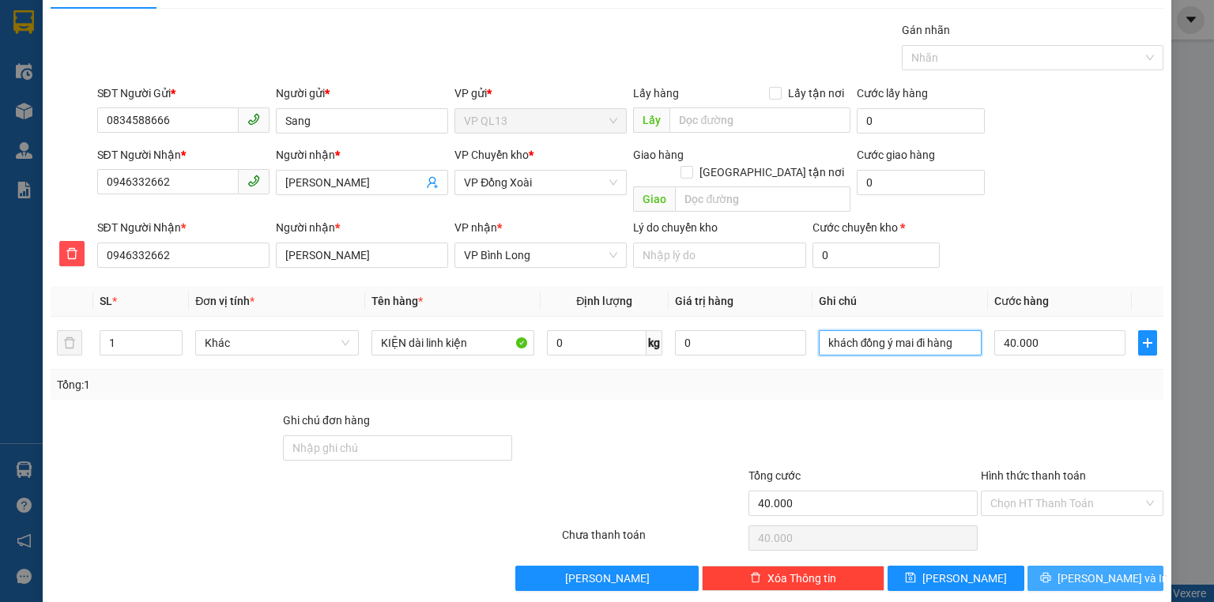
type input "khách đồng ý mai đi hàng"
click at [1112, 570] on span "[PERSON_NAME] và In" at bounding box center [1113, 578] width 111 height 17
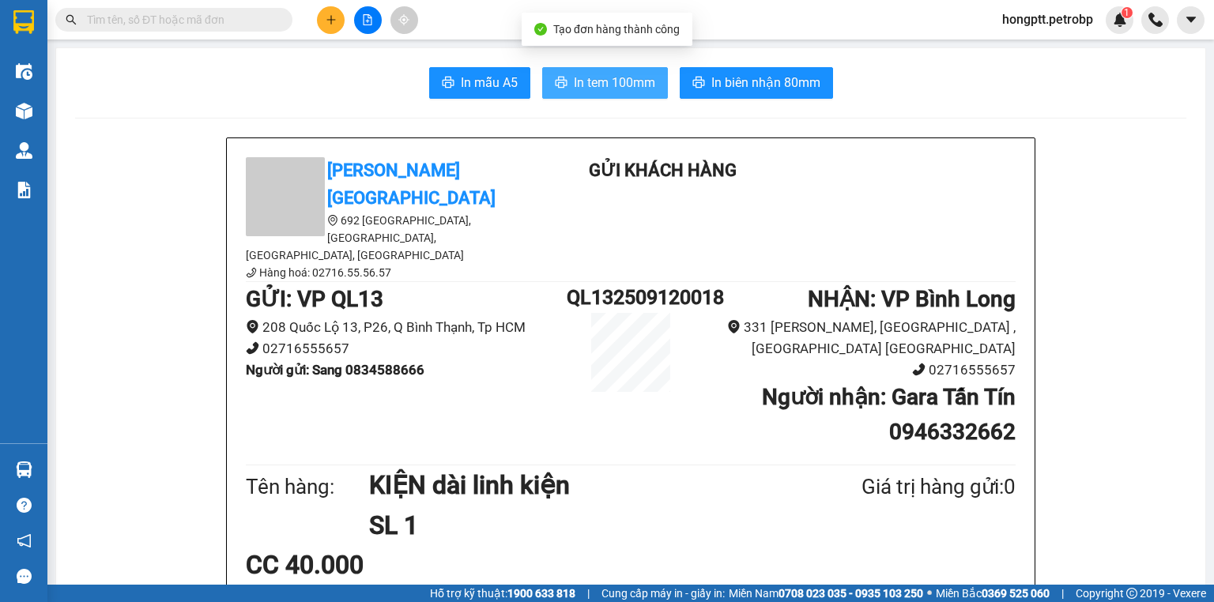
click at [627, 81] on span "In tem 100mm" at bounding box center [614, 83] width 81 height 20
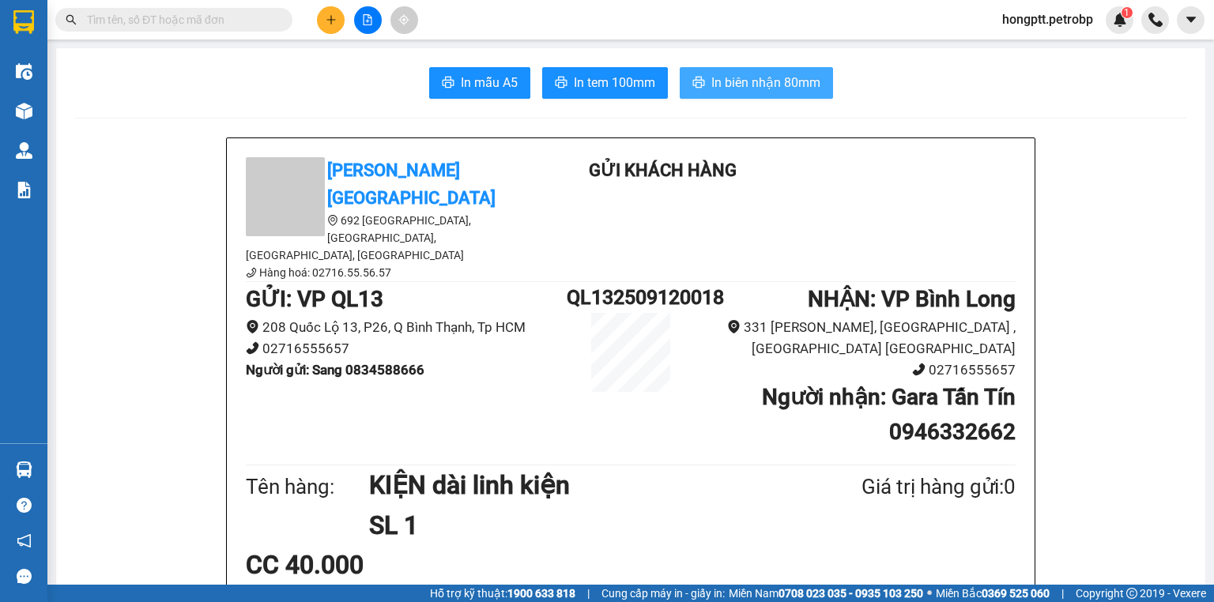
click at [728, 76] on span "In biên nhận 80mm" at bounding box center [766, 83] width 109 height 20
click at [327, 21] on icon "plus" at bounding box center [331, 19] width 11 height 11
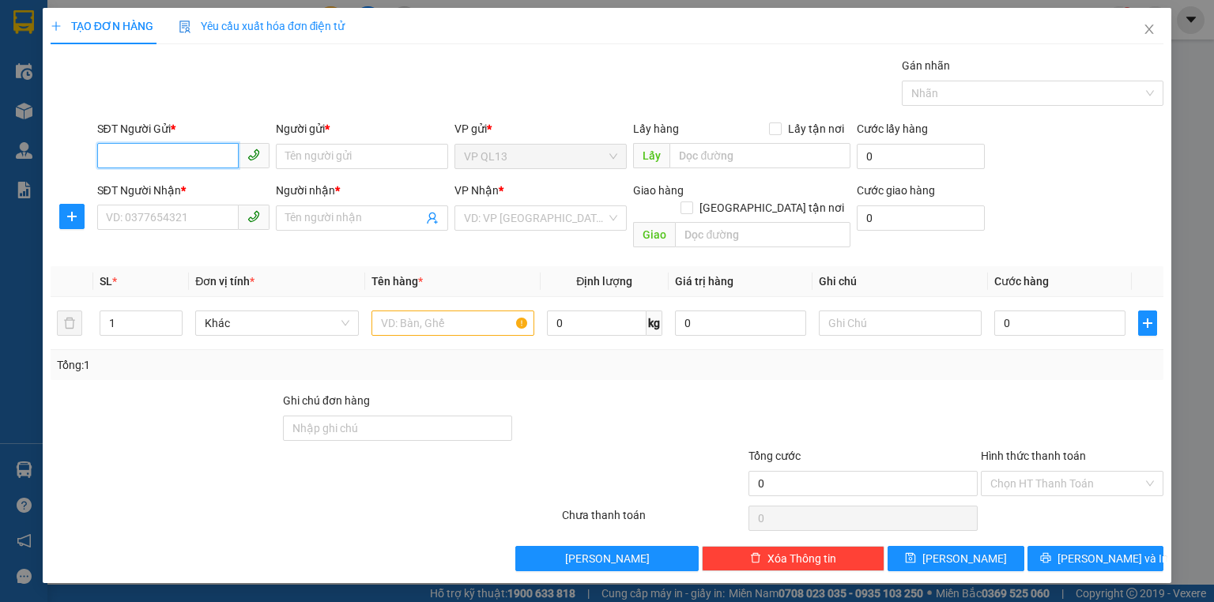
click at [203, 161] on input "SĐT Người Gửi *" at bounding box center [168, 155] width 142 height 25
click at [1132, 28] on span "Close" at bounding box center [1149, 30] width 44 height 44
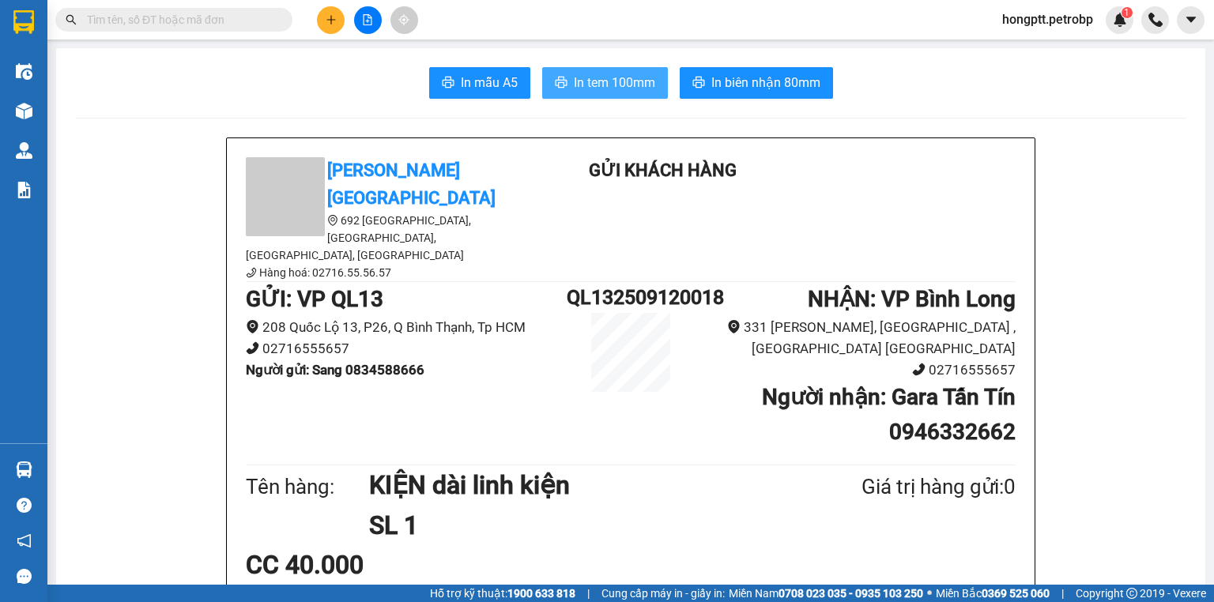
click at [588, 75] on span "In tem 100mm" at bounding box center [614, 83] width 81 height 20
click at [332, 14] on icon "plus" at bounding box center [331, 19] width 11 height 11
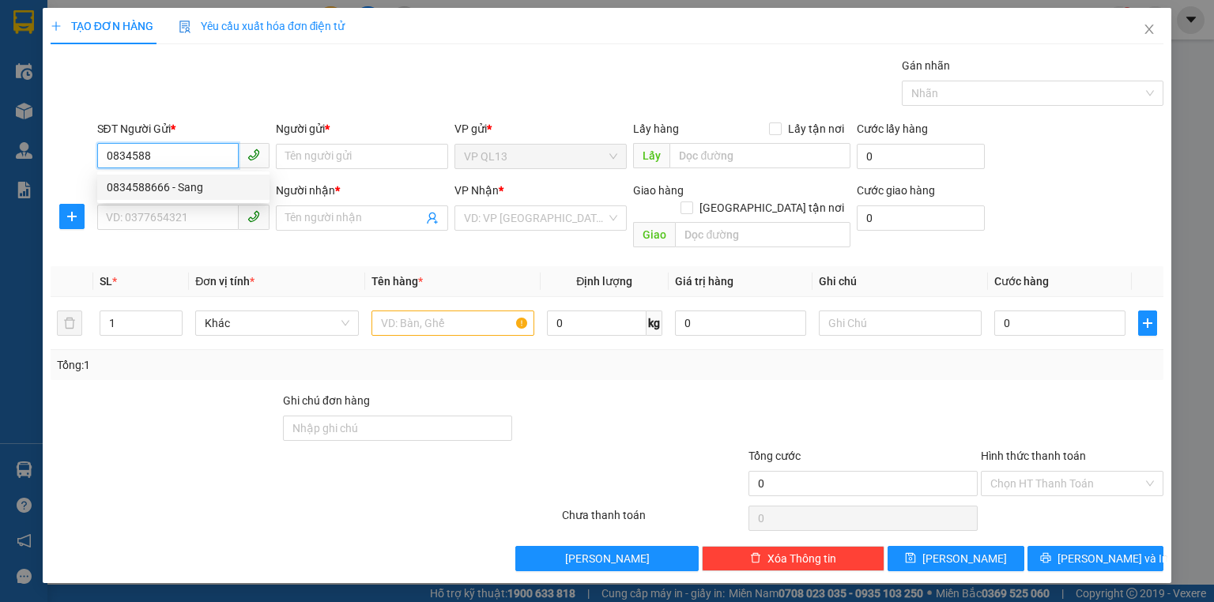
click at [189, 186] on div "0834588666 - Sang" at bounding box center [183, 187] width 153 height 17
type input "0834588666"
type input "Sang"
type input "0946332662"
type input "[PERSON_NAME]"
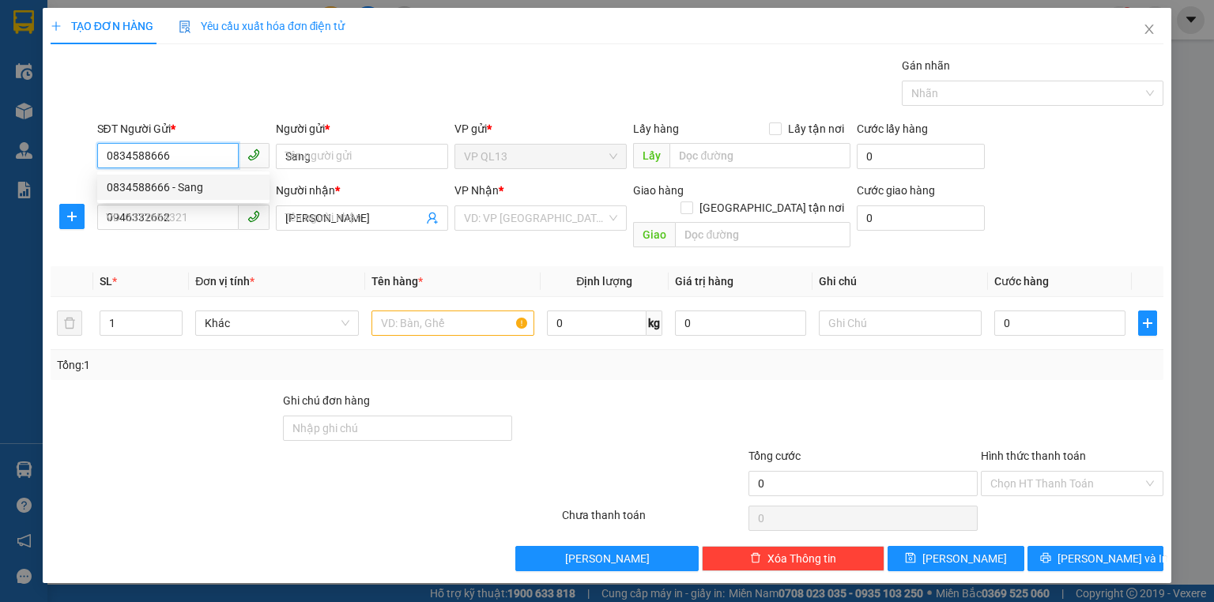
type input "40.000"
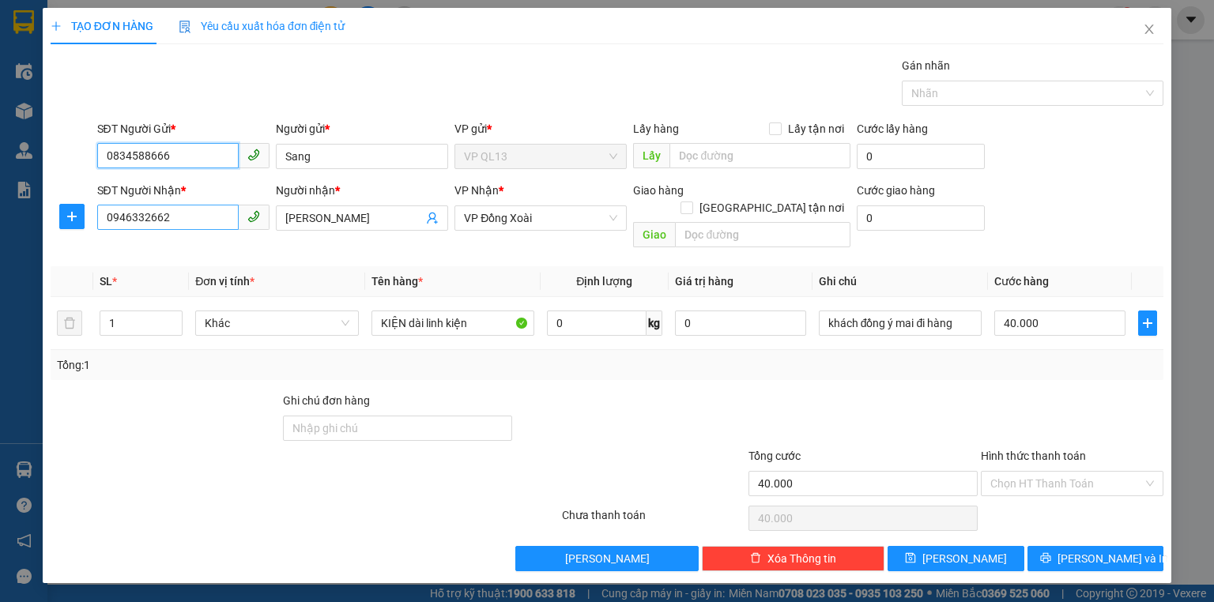
type input "0834588666"
click at [188, 222] on input "0946332662" at bounding box center [168, 217] width 142 height 25
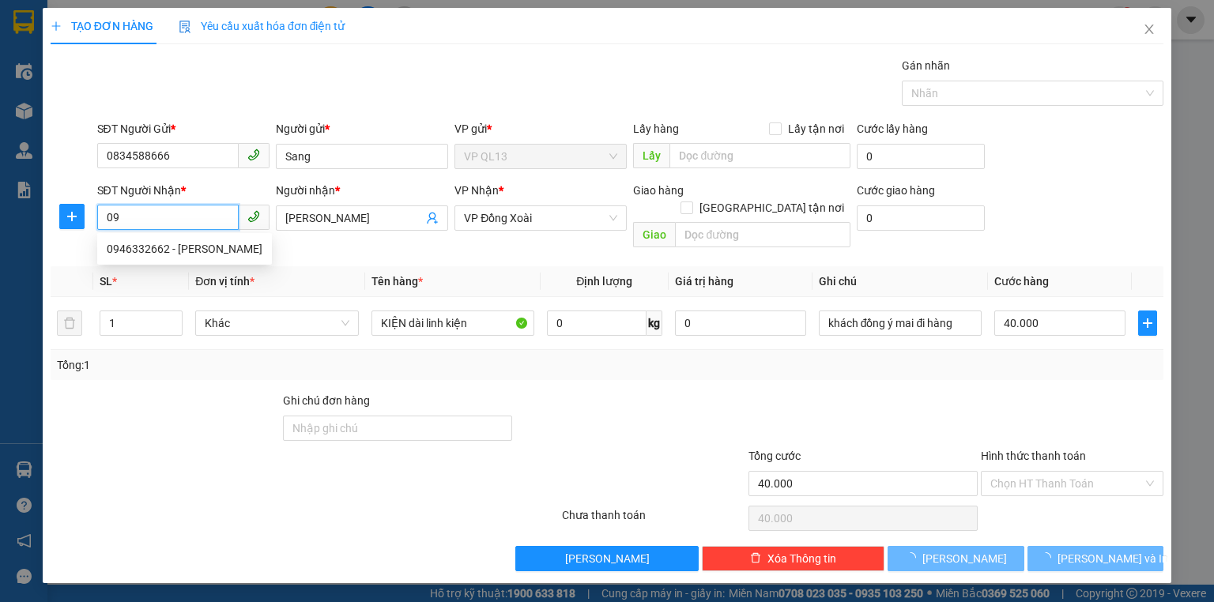
type input "0"
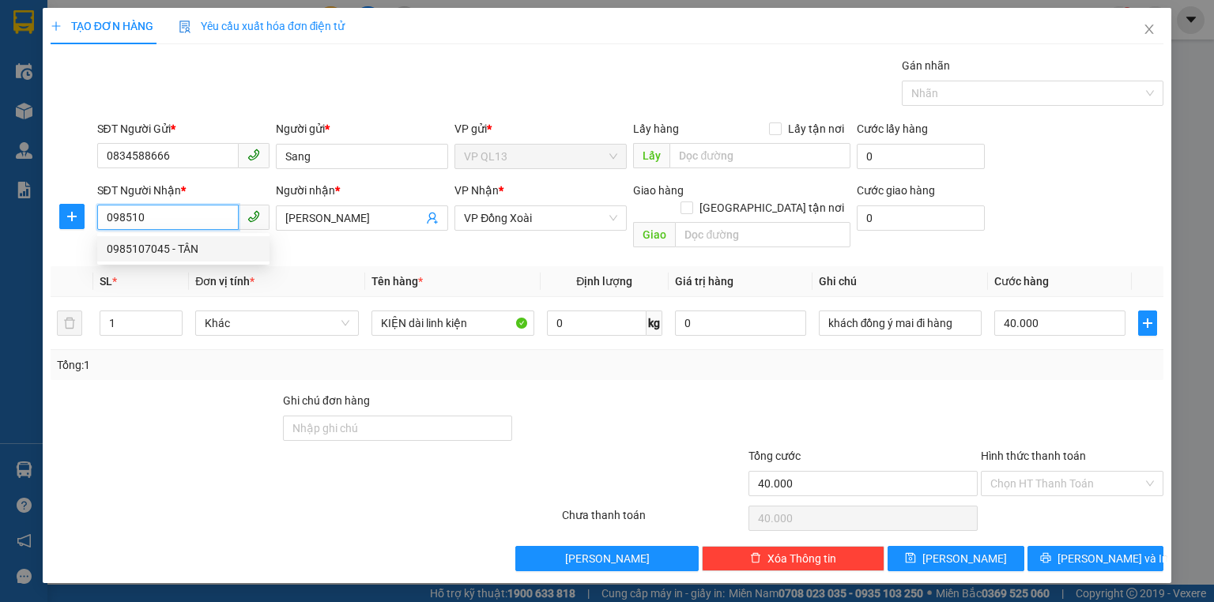
click at [218, 247] on div "0985107045 - TÂN" at bounding box center [183, 248] width 153 height 17
type input "0985107045"
type input "TÂN"
type input "30.000"
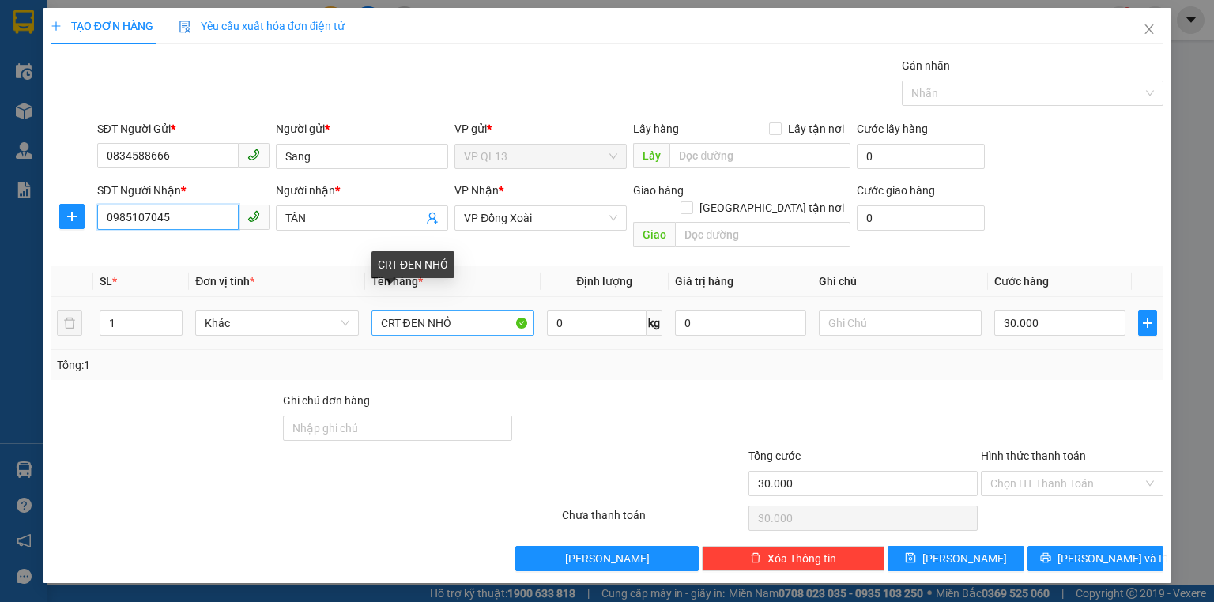
type input "0985107045"
click at [467, 311] on input "CRT ĐEN NHỎ" at bounding box center [453, 323] width 163 height 25
type input "C"
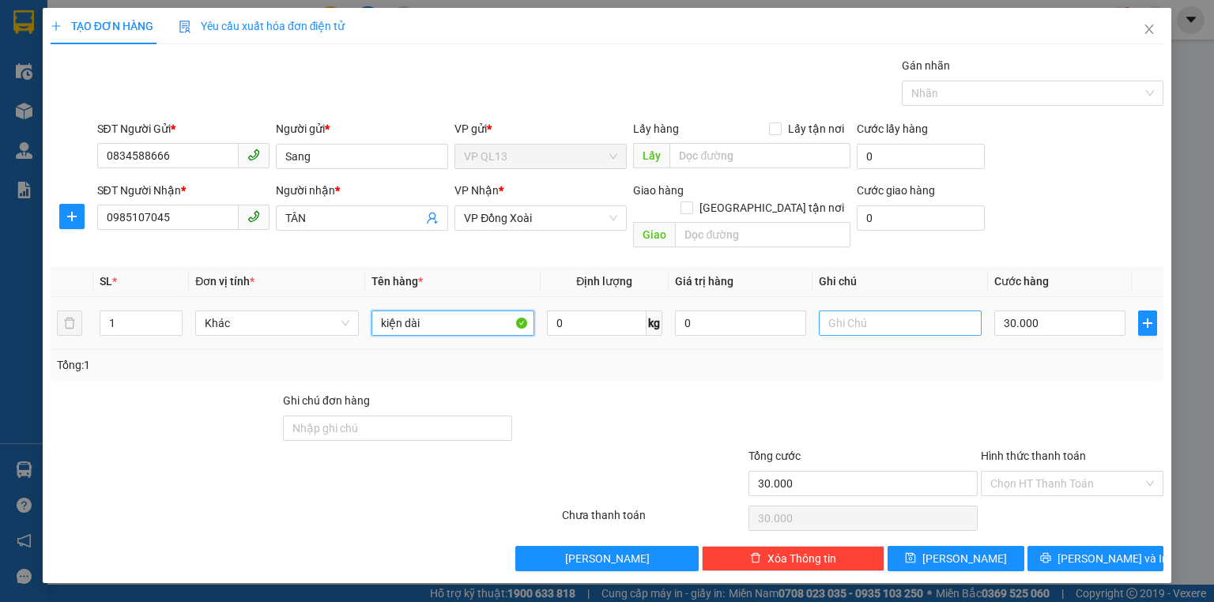
type input "kiện dài"
click at [849, 311] on input "text" at bounding box center [900, 323] width 163 height 25
type input "hàng đi trog ngày"
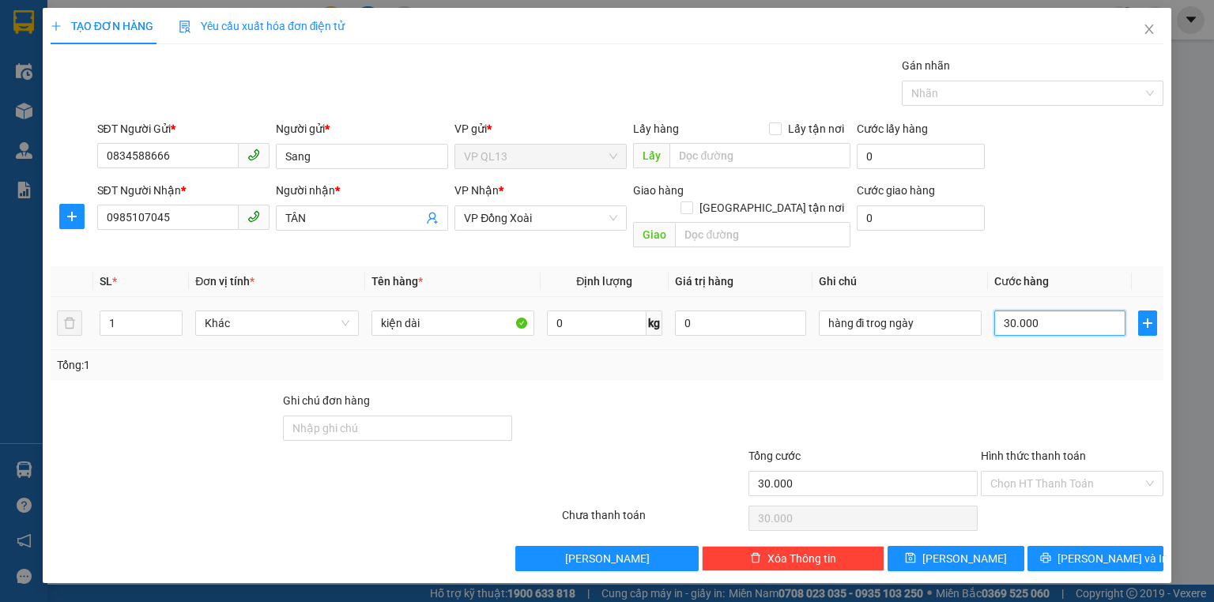
click at [1044, 311] on input "30.000" at bounding box center [1060, 323] width 131 height 25
type input "0"
type input "4"
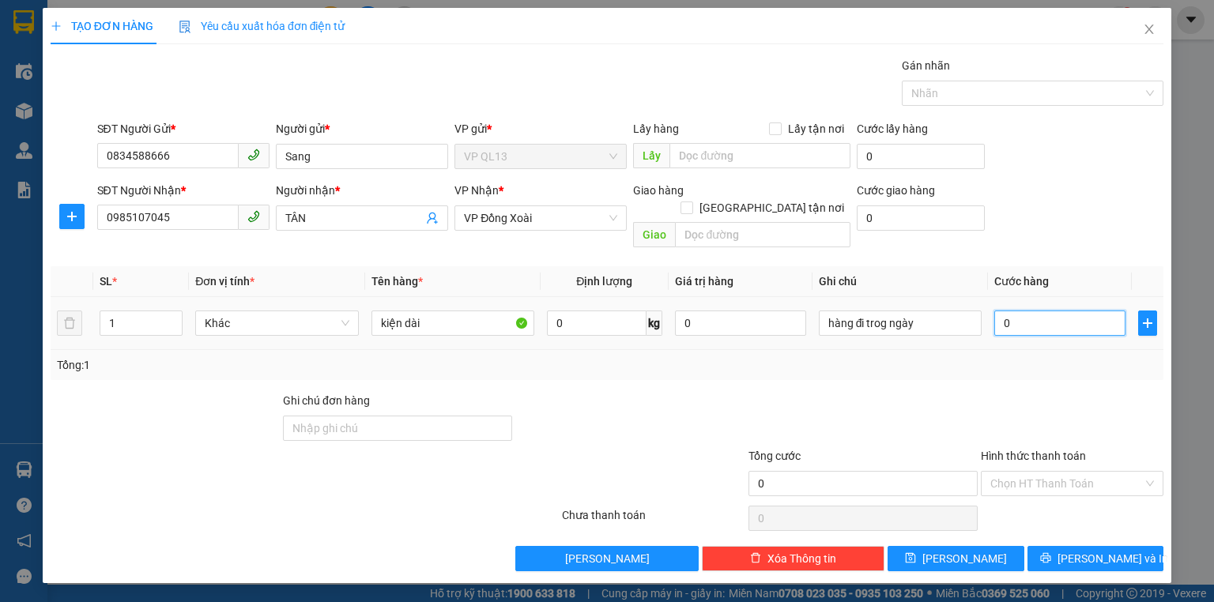
type input "4"
type input "04"
type input "40"
type input "040"
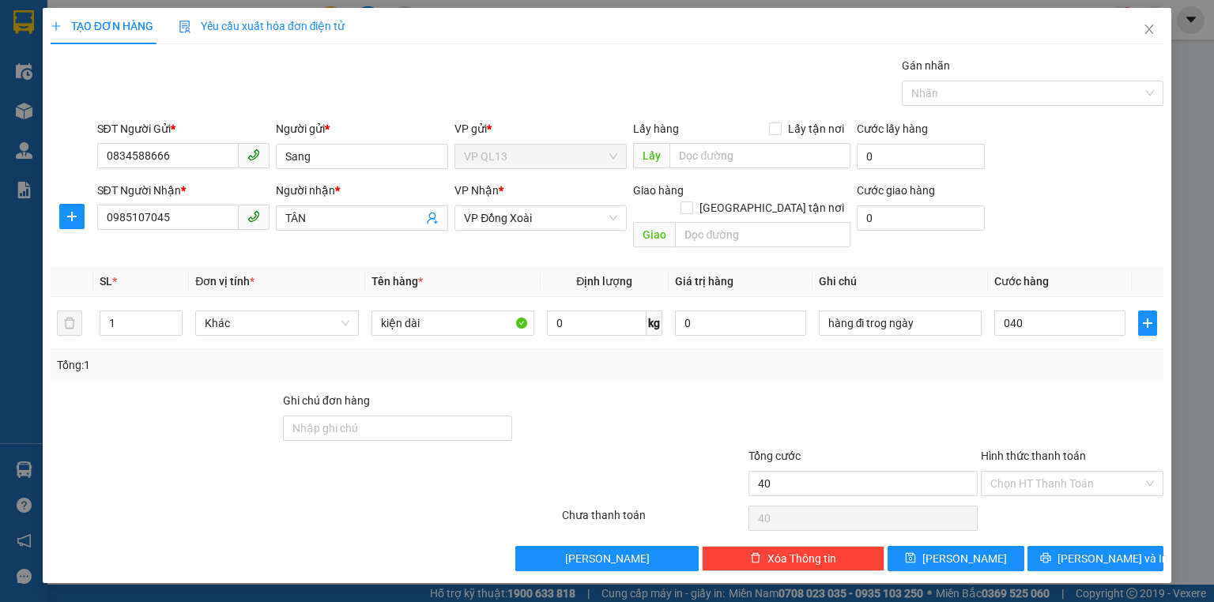
type input "40.000"
click at [1002, 367] on div "Transit Pickup Surcharge Ids Transit Deliver Surcharge Ids Transit Deliver Surc…" at bounding box center [607, 314] width 1113 height 515
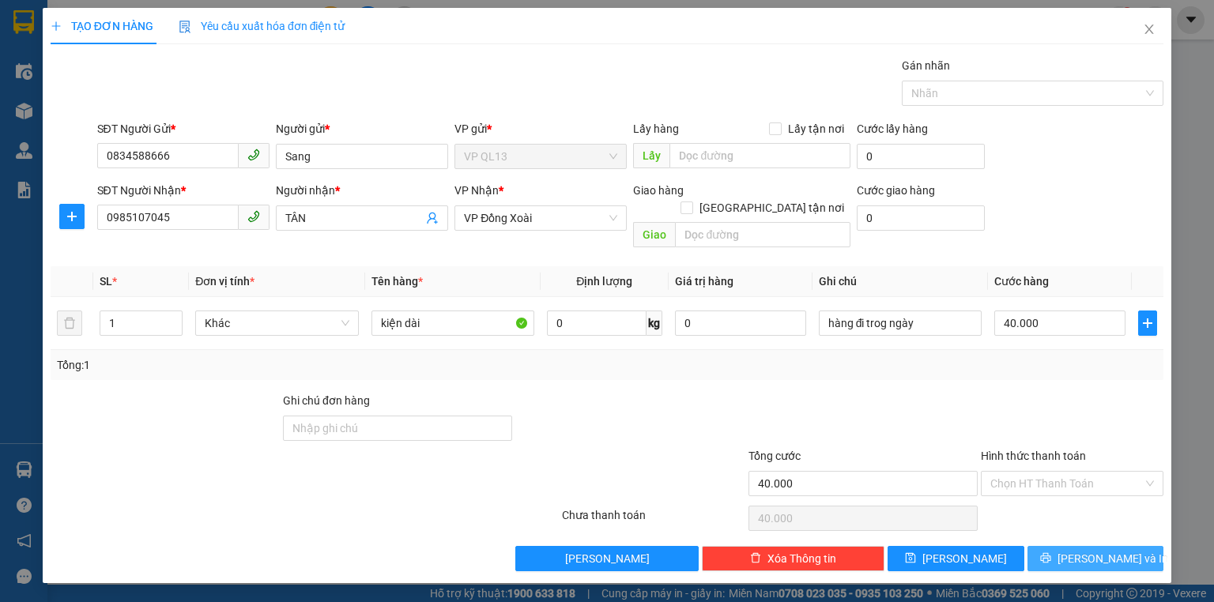
click at [1056, 546] on button "[PERSON_NAME] và In" at bounding box center [1096, 558] width 137 height 25
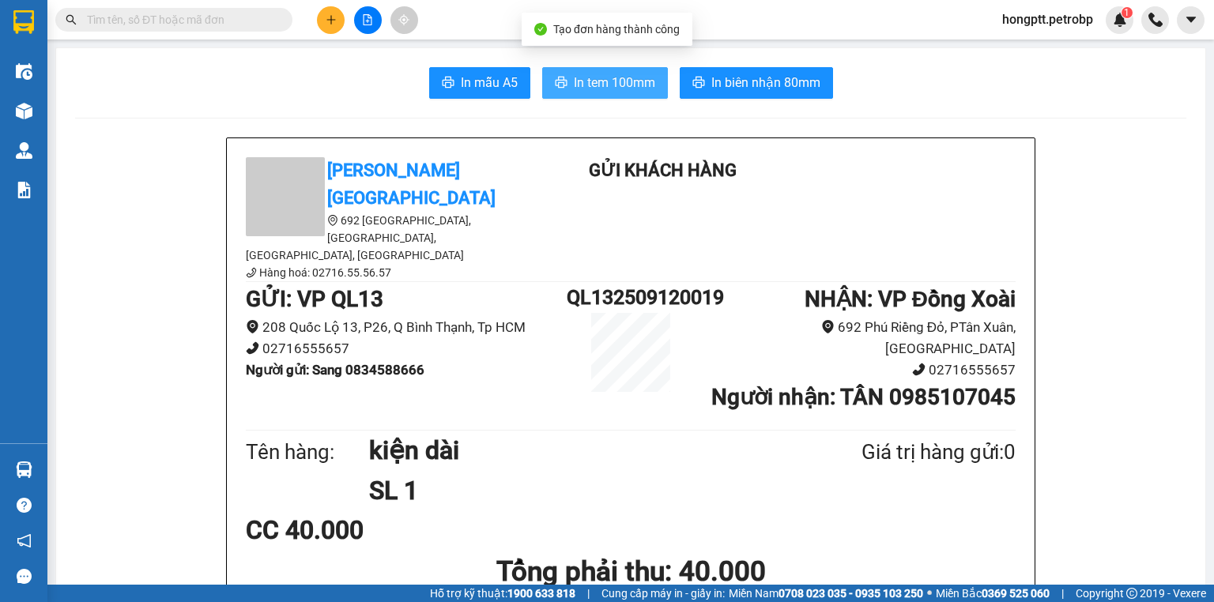
click at [615, 82] on span "In tem 100mm" at bounding box center [614, 83] width 81 height 20
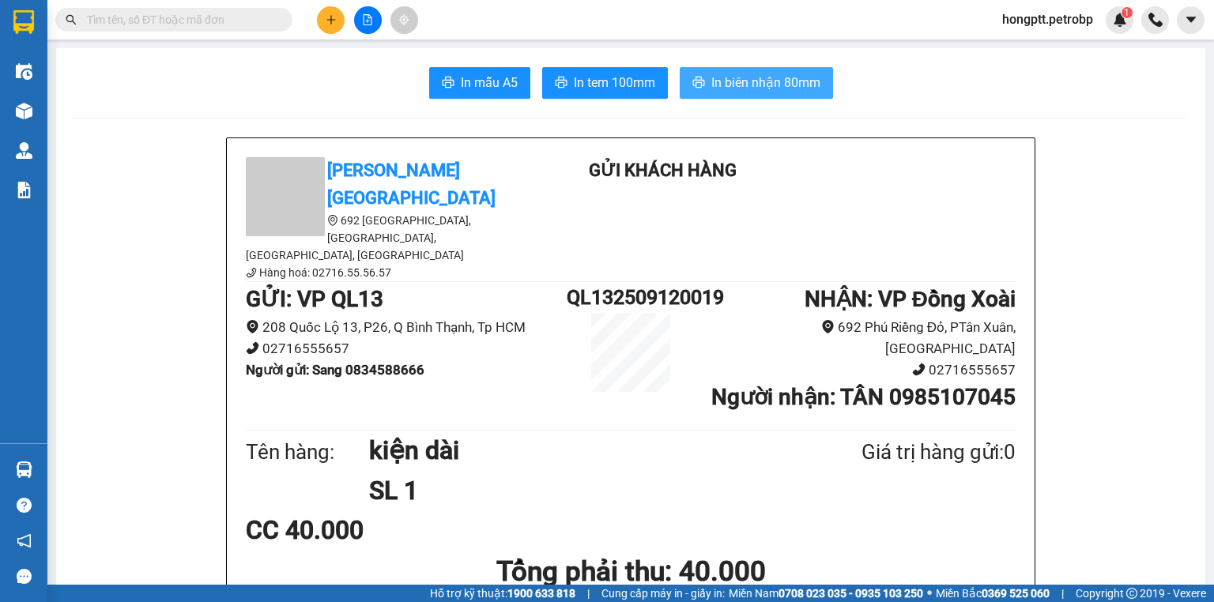
click at [727, 73] on span "In biên nhận 80mm" at bounding box center [766, 83] width 109 height 20
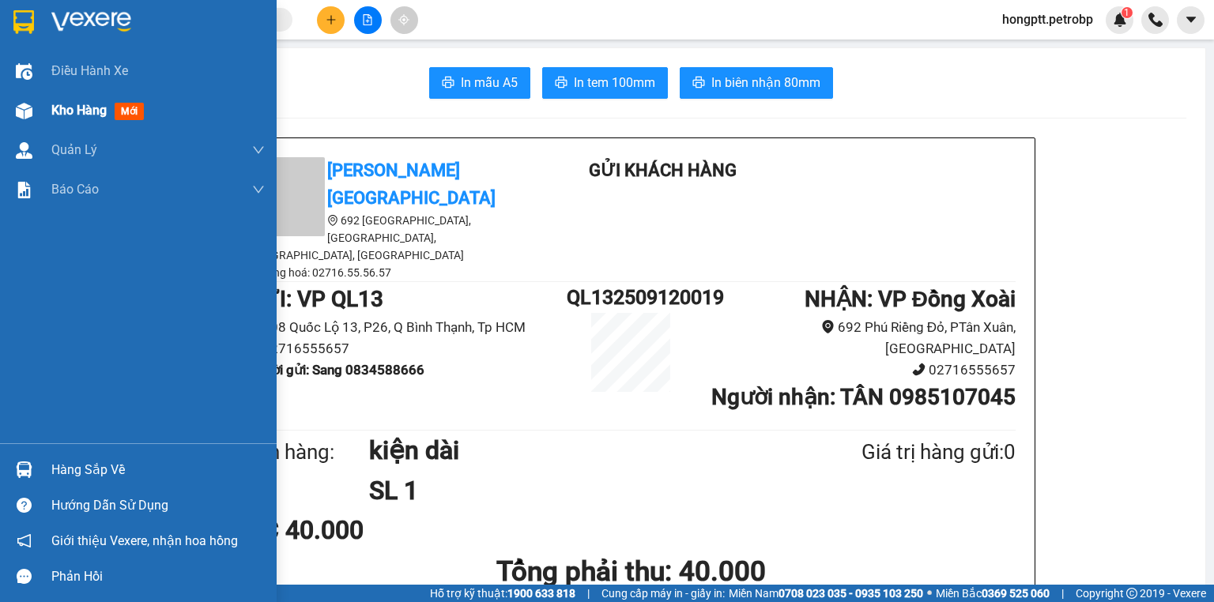
click at [36, 105] on div at bounding box center [24, 111] width 28 height 28
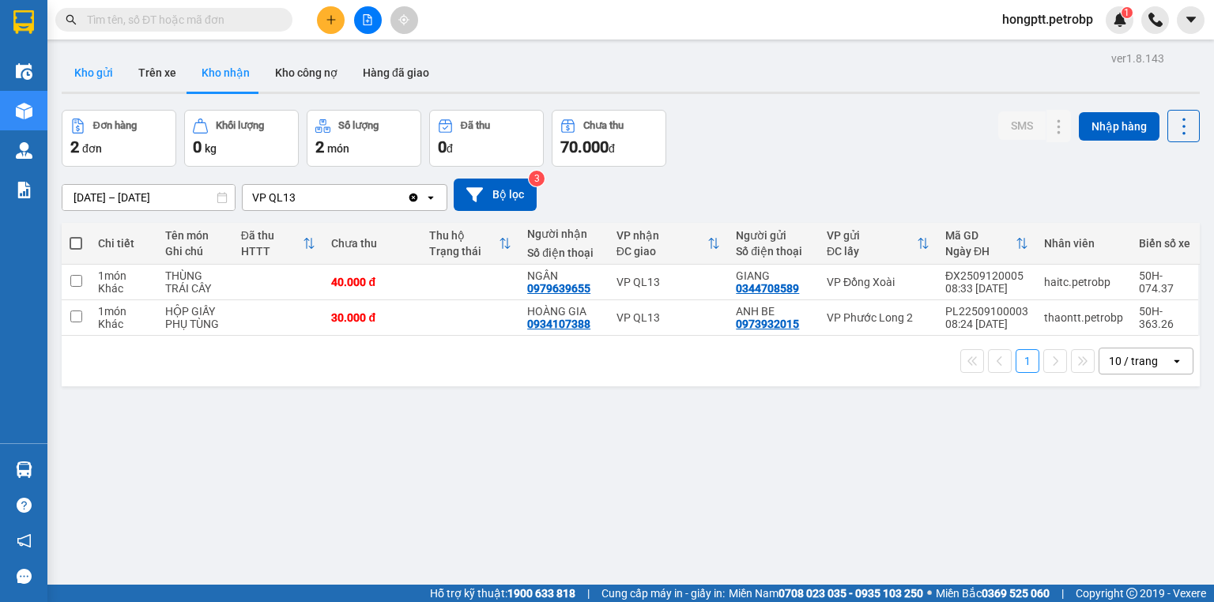
click at [96, 72] on button "Kho gửi" at bounding box center [94, 73] width 64 height 38
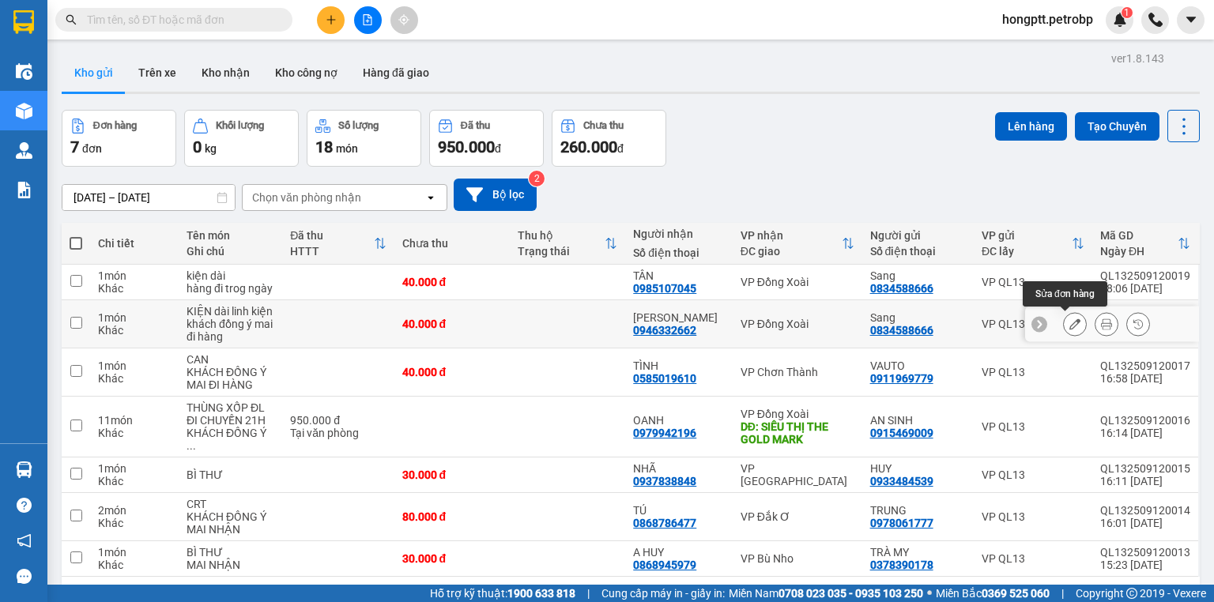
click at [1070, 323] on icon at bounding box center [1075, 324] width 11 height 11
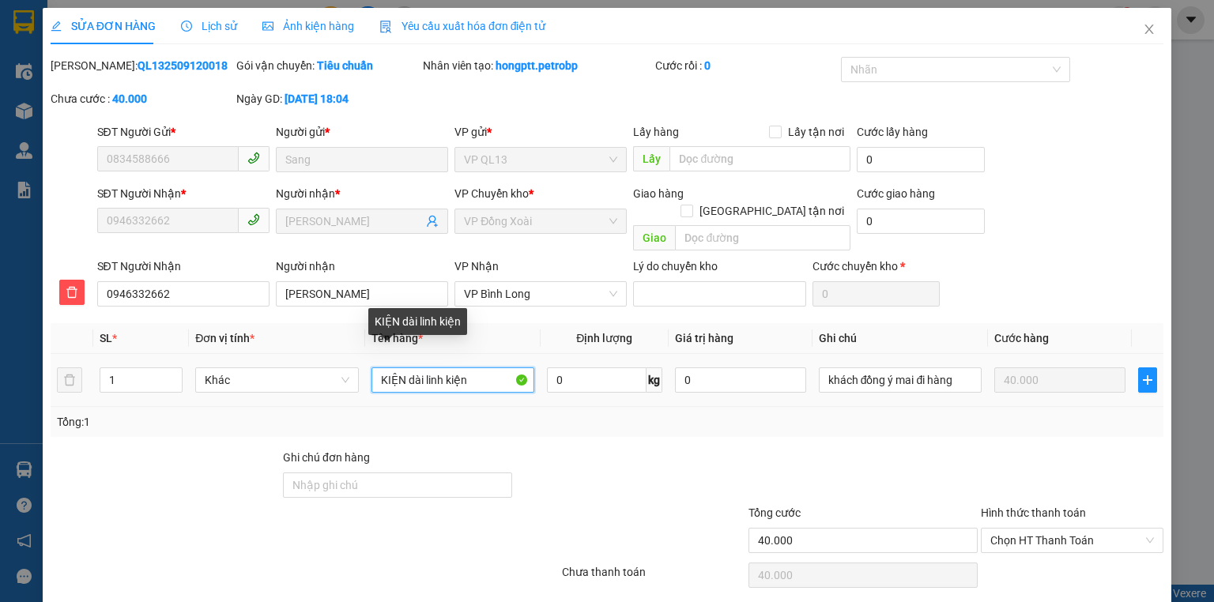
click at [477, 368] on input "KIỆN dài linh kiện" at bounding box center [453, 380] width 163 height 25
type input "K"
type input "crt"
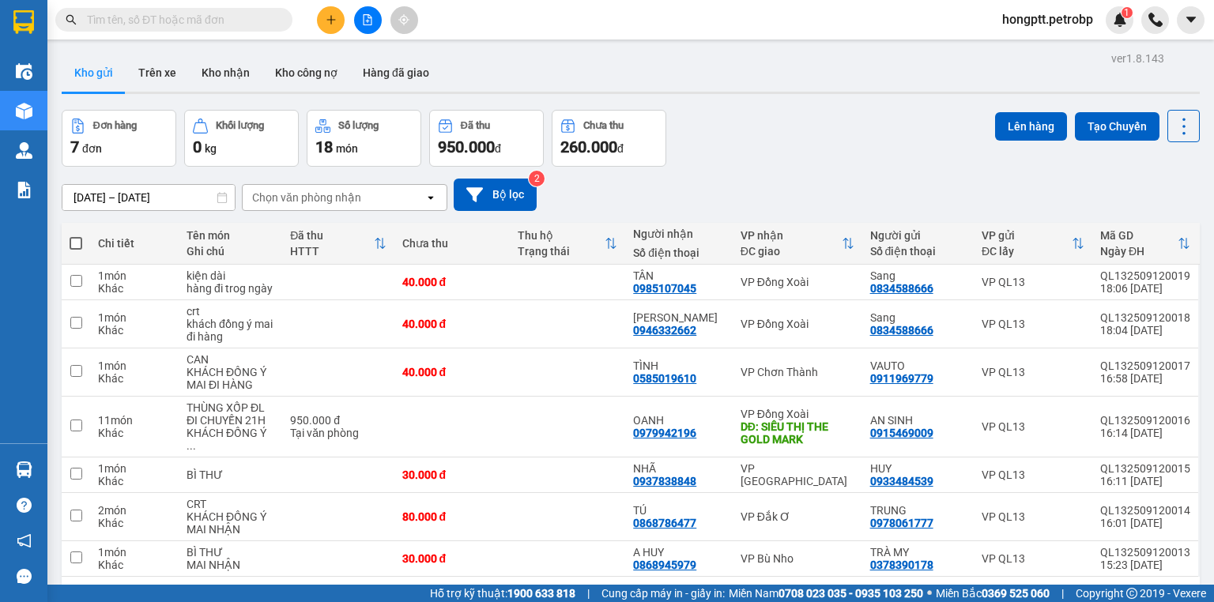
click at [115, 136] on div "7 đơn" at bounding box center [118, 147] width 97 height 22
click at [329, 13] on button at bounding box center [331, 20] width 28 height 28
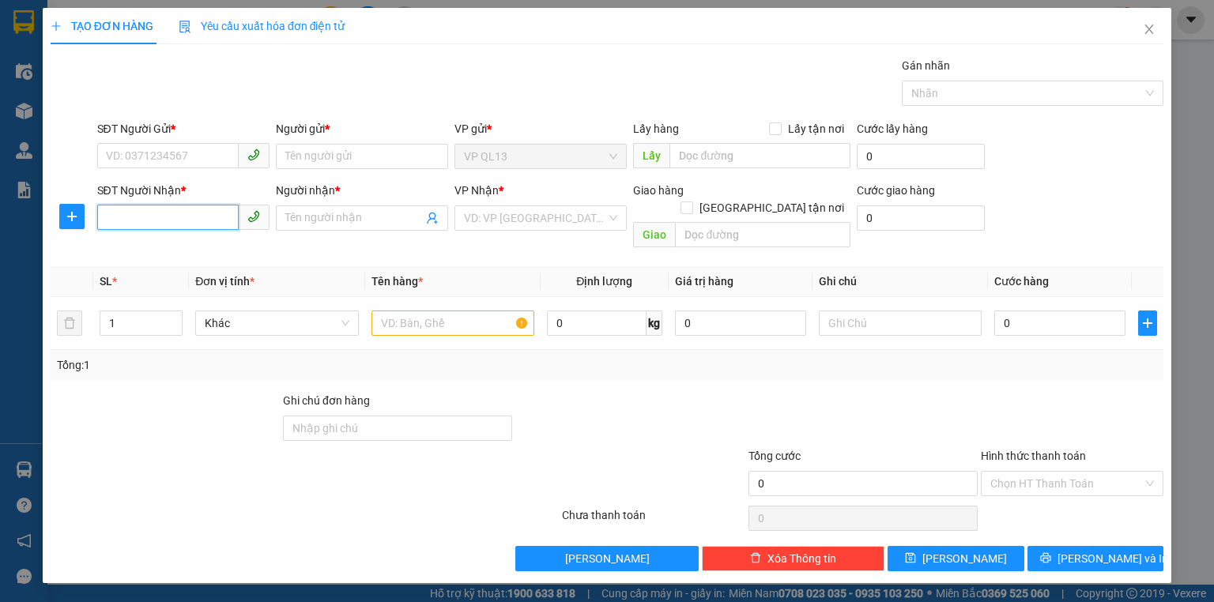
click at [168, 219] on input "SĐT Người Nhận *" at bounding box center [168, 217] width 142 height 25
type input "0967312213"
click at [323, 218] on input "Người nhận *" at bounding box center [354, 218] width 138 height 17
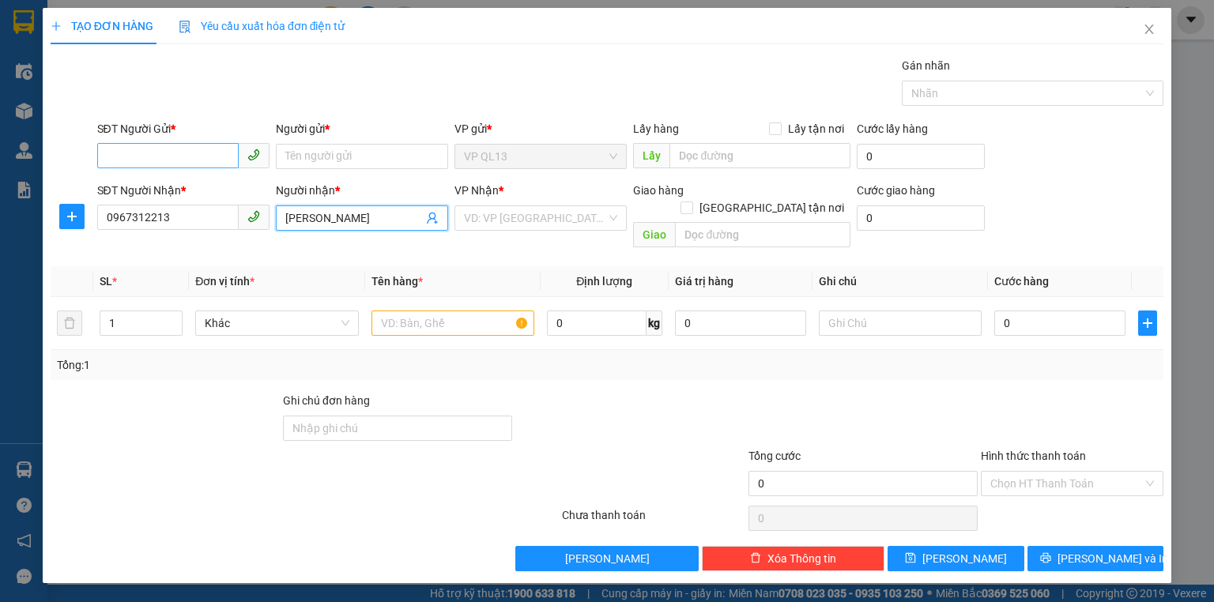
type input "[PERSON_NAME]"
drag, startPoint x: 163, startPoint y: 161, endPoint x: 171, endPoint y: 162, distance: 7.9
click at [164, 163] on input "SĐT Người Gửi *" at bounding box center [168, 155] width 142 height 25
click at [531, 220] on input "search" at bounding box center [535, 218] width 142 height 24
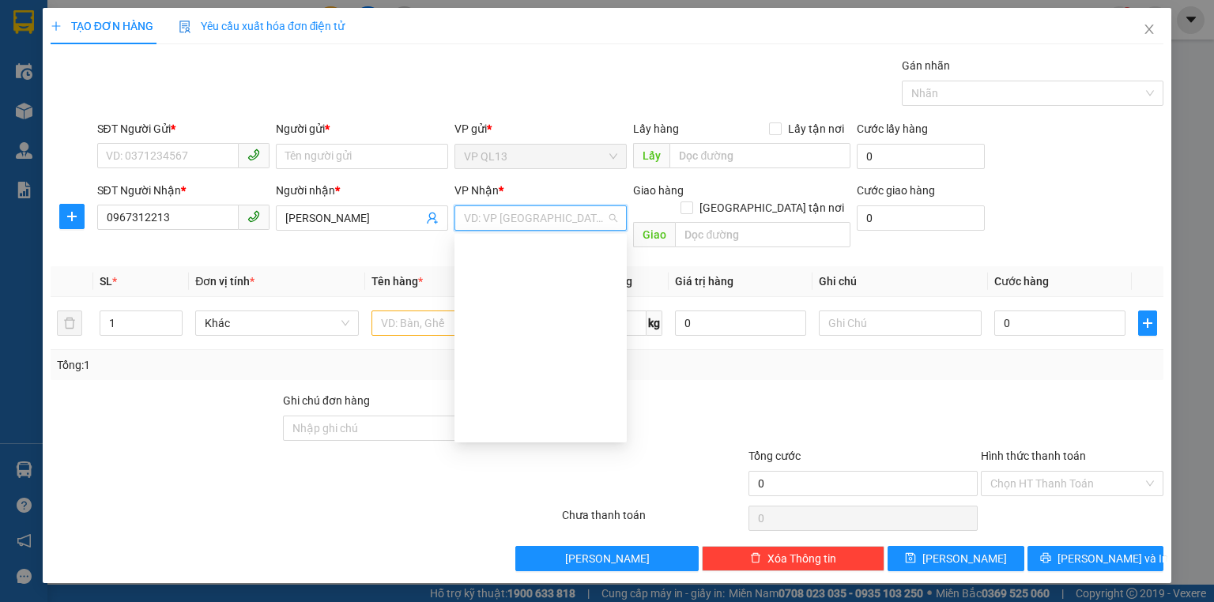
click at [446, 311] on input "text" at bounding box center [453, 323] width 163 height 25
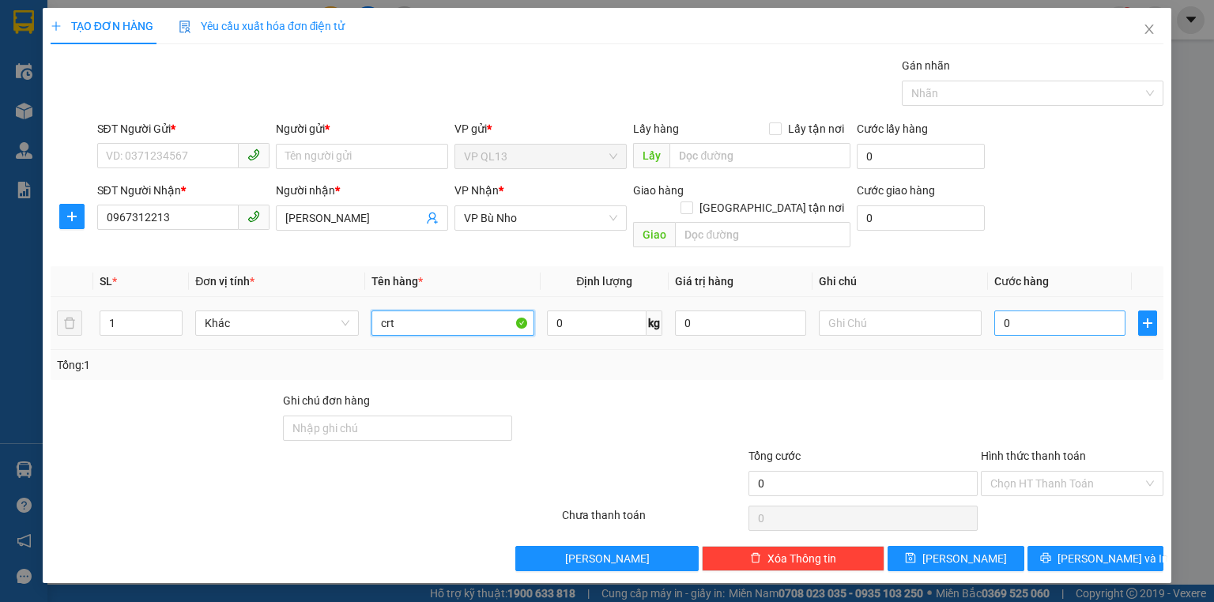
type input "crt"
click at [1041, 311] on input "0" at bounding box center [1060, 323] width 131 height 25
type input "3"
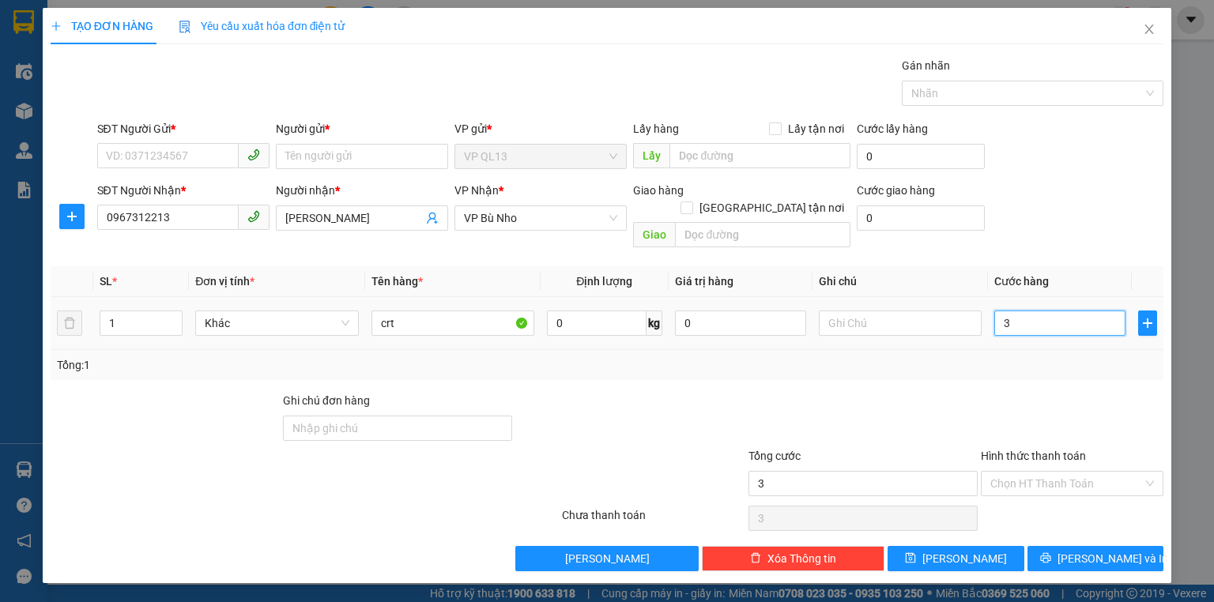
type input "30"
type input "30.000"
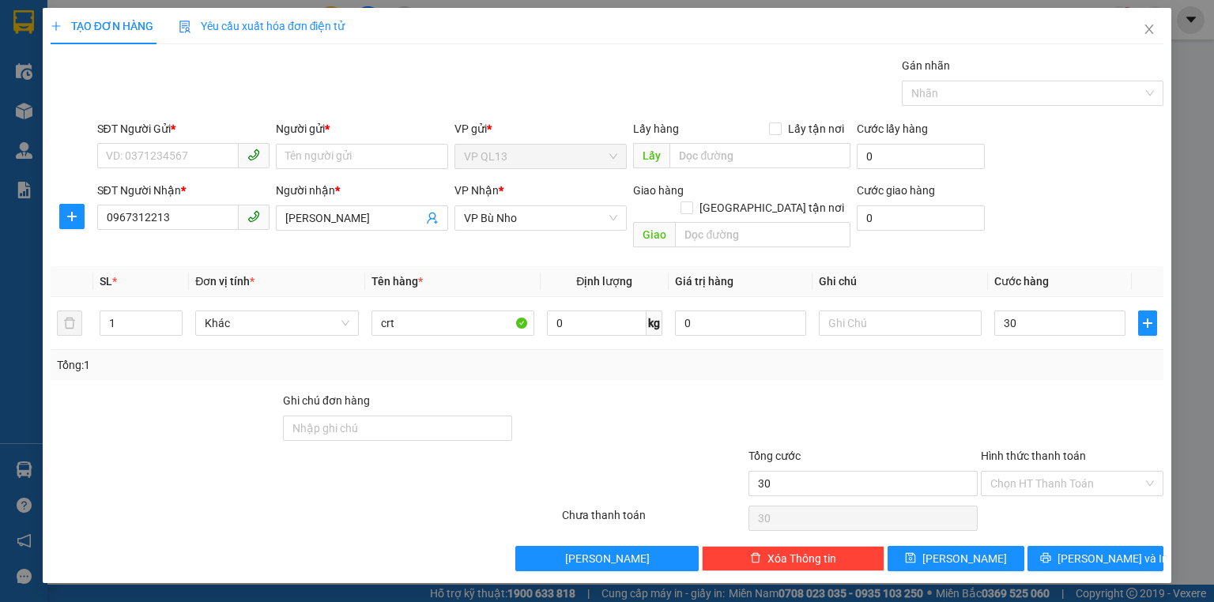
type input "30.000"
drag, startPoint x: 994, startPoint y: 351, endPoint x: 398, endPoint y: 258, distance: 602.6
click at [991, 357] on div "Tổng: 1" at bounding box center [607, 365] width 1100 height 17
click at [175, 166] on input "SĐT Người Gửi *" at bounding box center [168, 155] width 142 height 25
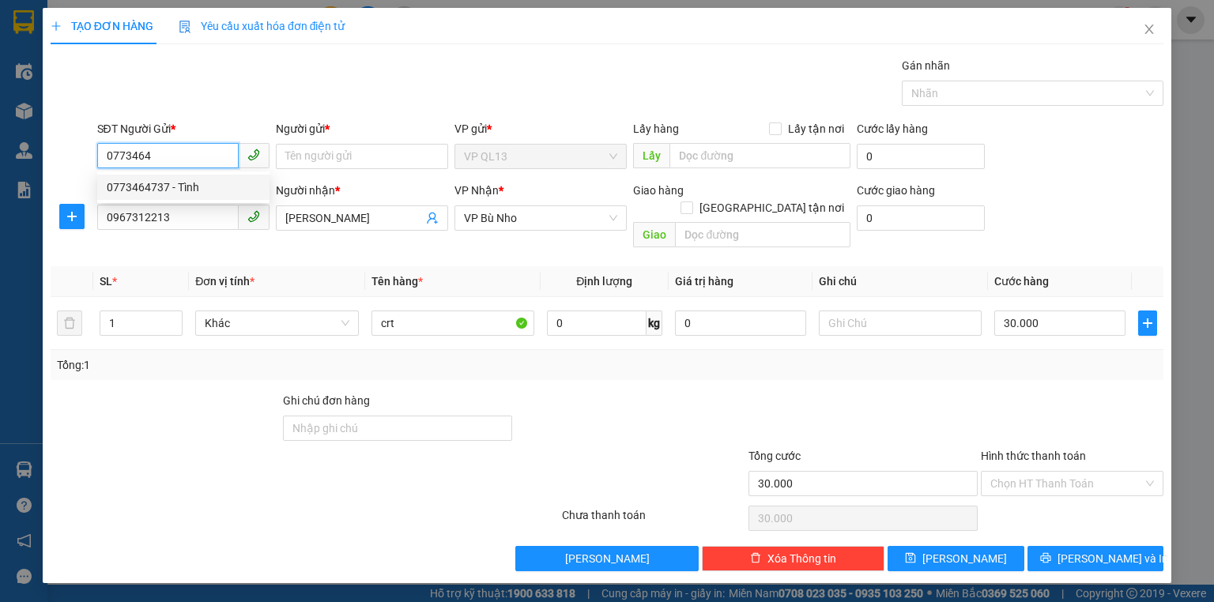
click at [203, 184] on div "0773464737 - Tình" at bounding box center [183, 187] width 153 height 17
type input "0773464737"
type input "Tình"
type input "0773464737"
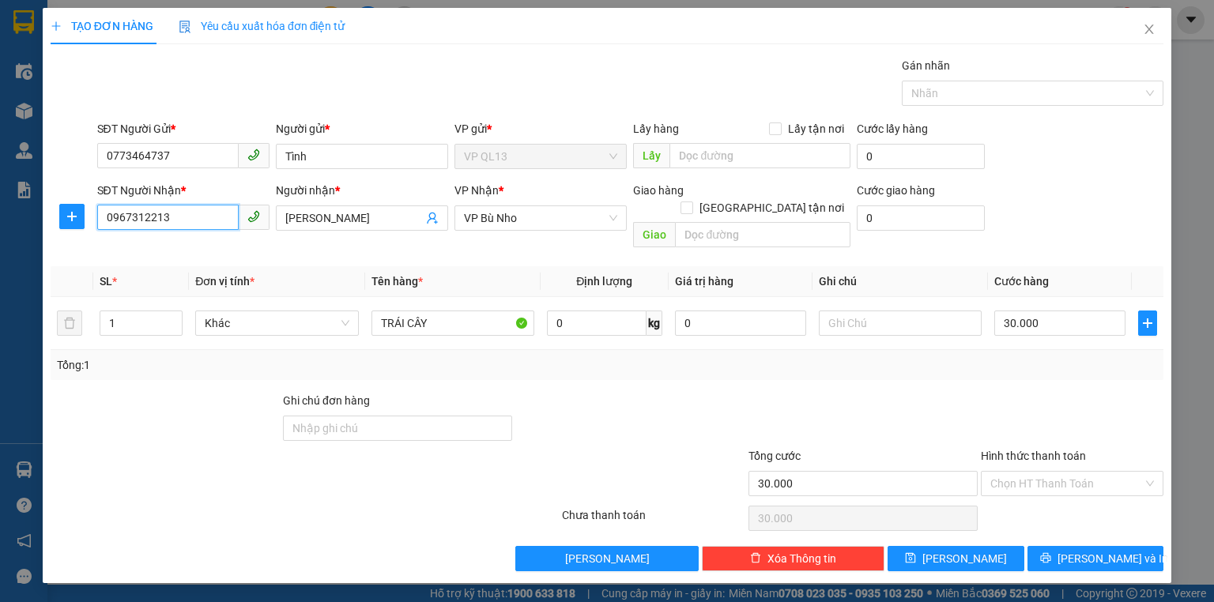
click at [199, 213] on input "0967312213" at bounding box center [168, 217] width 142 height 25
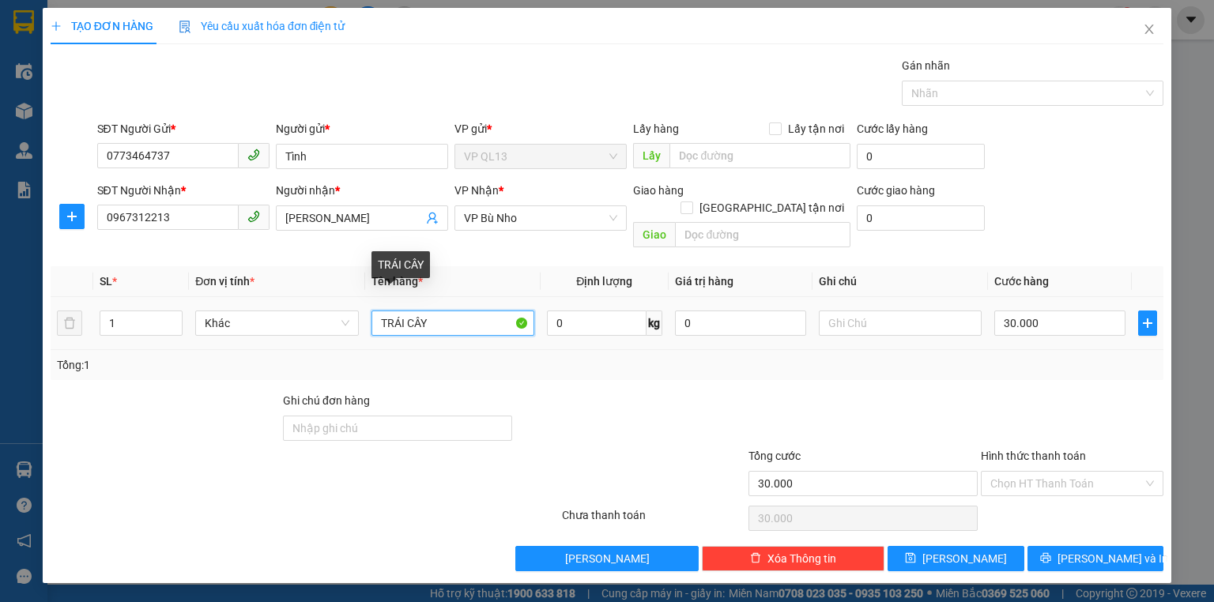
click at [466, 311] on input "TRÁI CÂY" at bounding box center [453, 323] width 163 height 25
type input "T"
type input "crt"
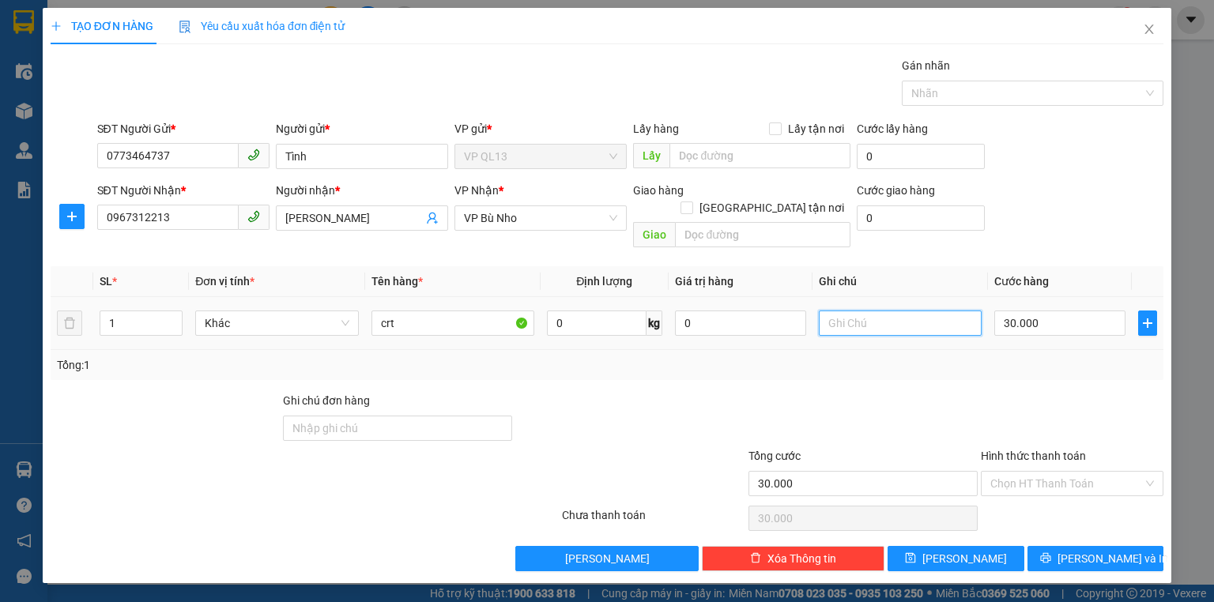
click at [837, 311] on input "text" at bounding box center [900, 323] width 163 height 25
type input "khách đồng ý đi hàng 21h"
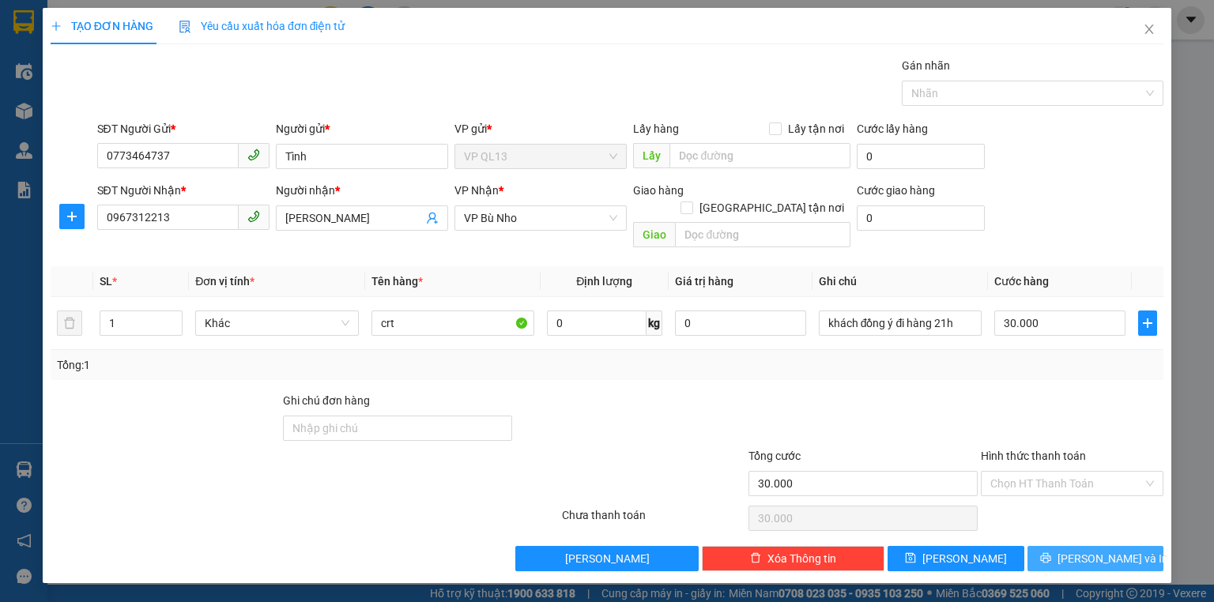
click at [1113, 550] on span "[PERSON_NAME] và In" at bounding box center [1113, 558] width 111 height 17
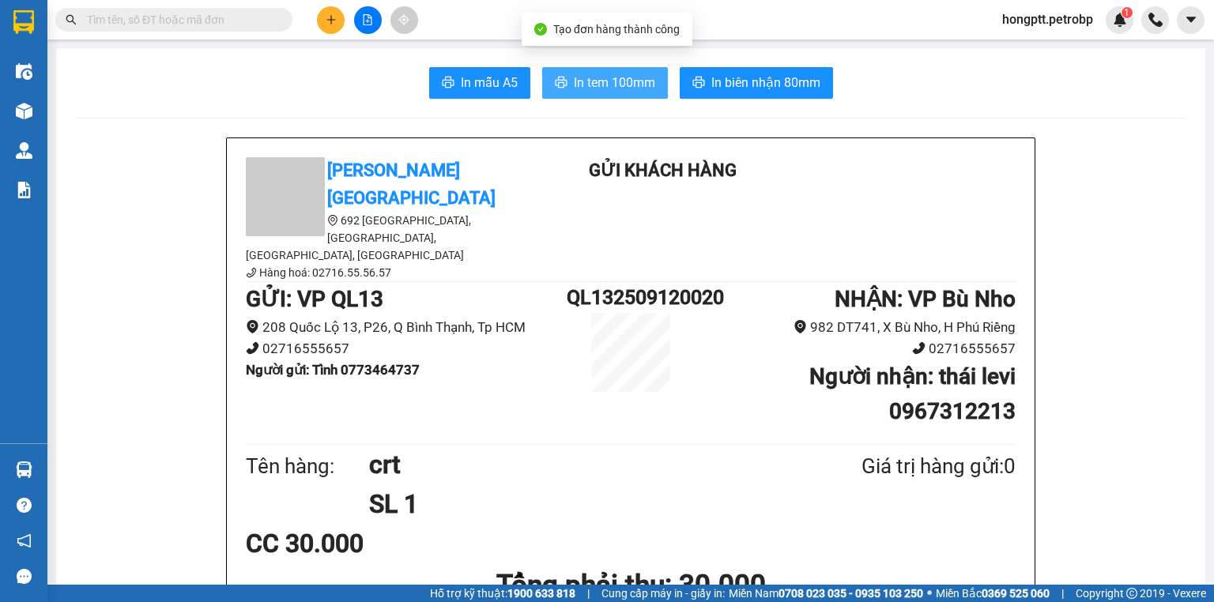
click at [599, 82] on span "In tem 100mm" at bounding box center [614, 83] width 81 height 20
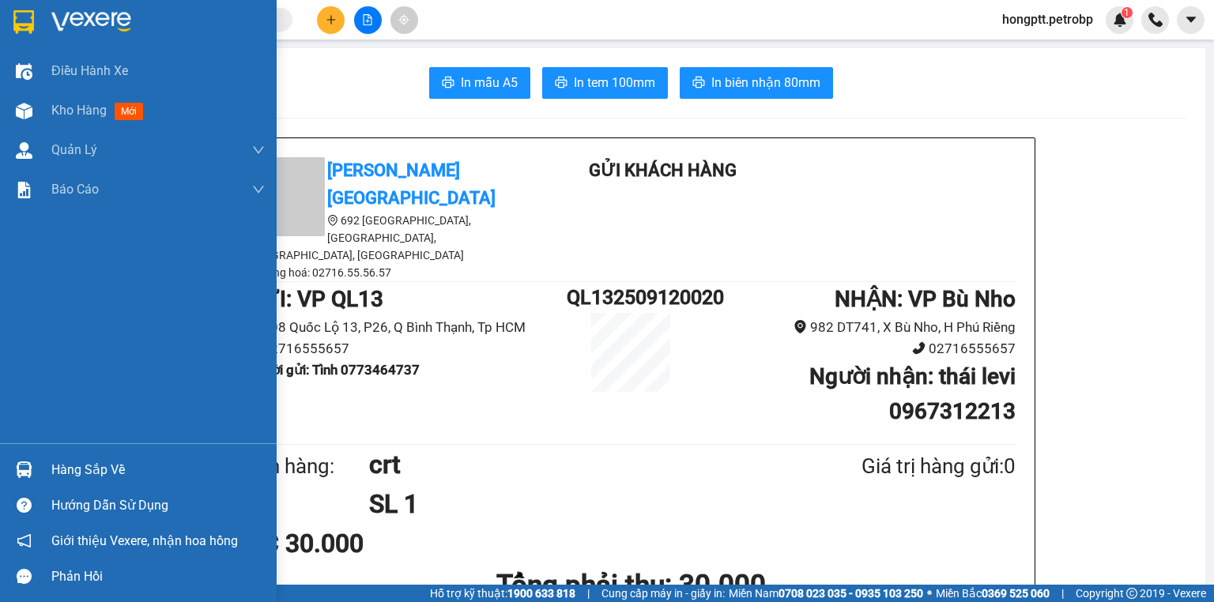
click at [33, 478] on div at bounding box center [24, 470] width 28 height 28
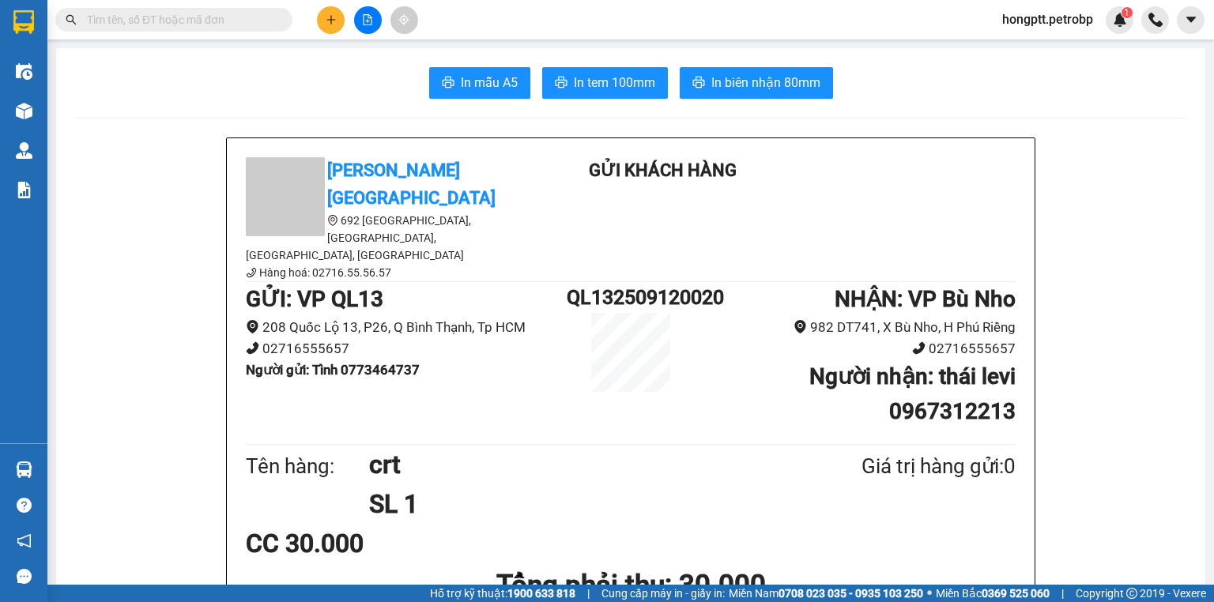
click at [139, 221] on section "Kết quả tìm kiếm ( 0 ) Bộ lọc Ngày tạo đơn gần nhất No Data hongptt.petrobp 1 Đ…" at bounding box center [607, 301] width 1214 height 602
click at [1018, 16] on span "hongptt.petrobp" at bounding box center [1048, 19] width 116 height 20
